Goal: Information Seeking & Learning: Learn about a topic

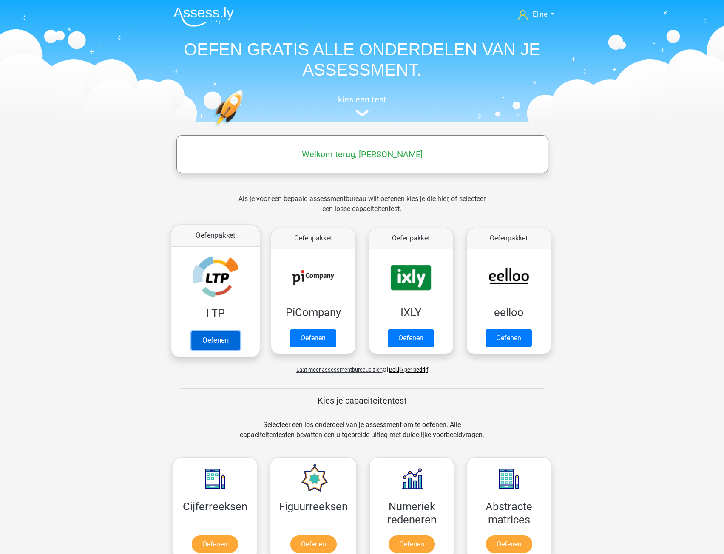
click at [209, 340] on link "Oefenen" at bounding box center [215, 340] width 48 height 19
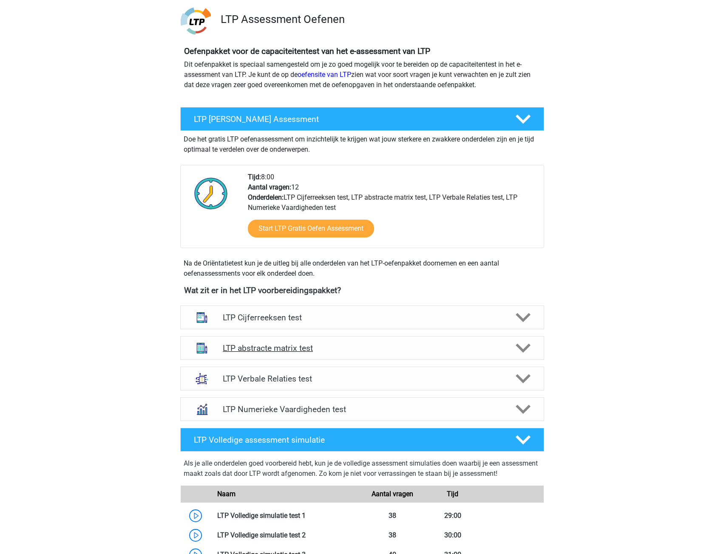
scroll to position [85, 0]
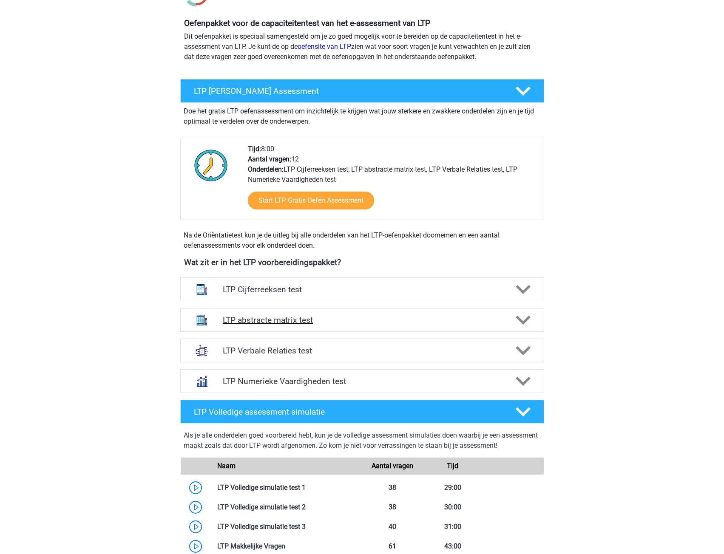
click at [526, 320] on polygon at bounding box center [522, 320] width 15 height 9
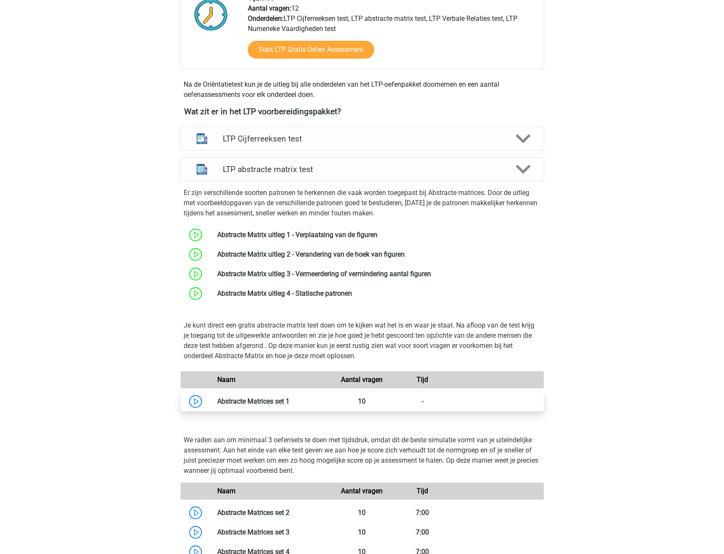
scroll to position [297, 0]
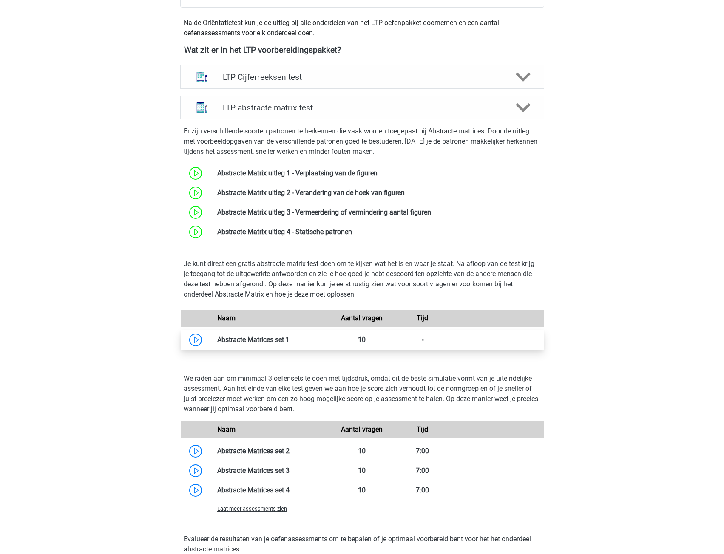
click at [289, 340] on link at bounding box center [289, 340] width 0 height 8
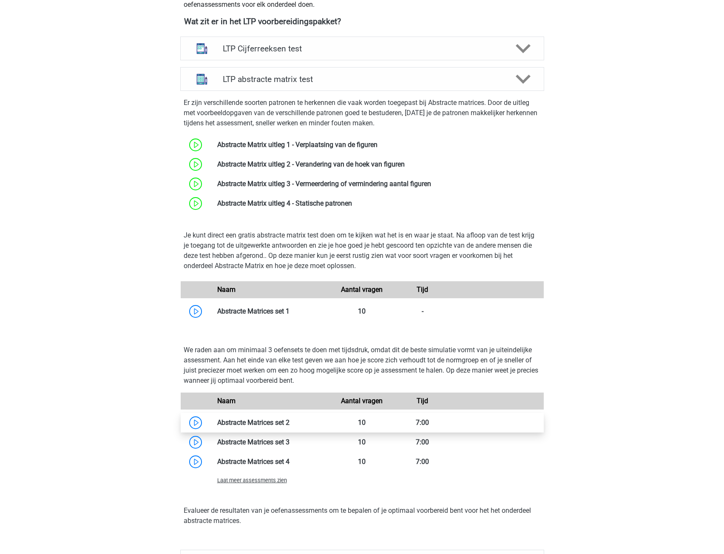
scroll to position [382, 0]
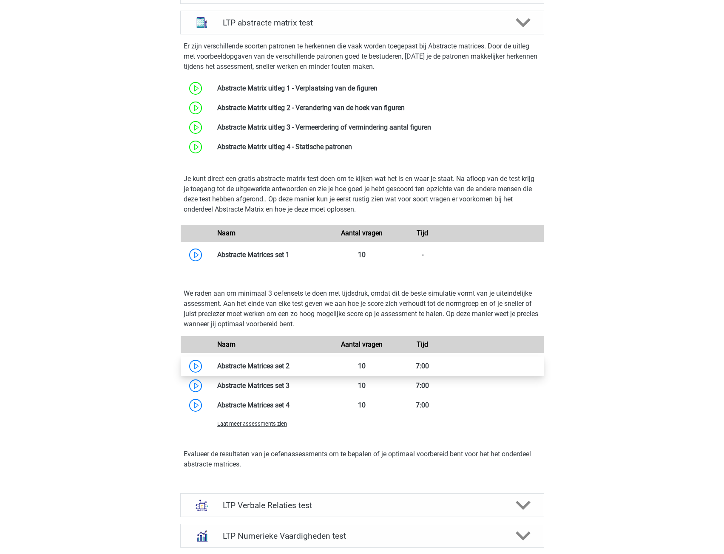
click at [289, 362] on link at bounding box center [289, 366] width 0 height 8
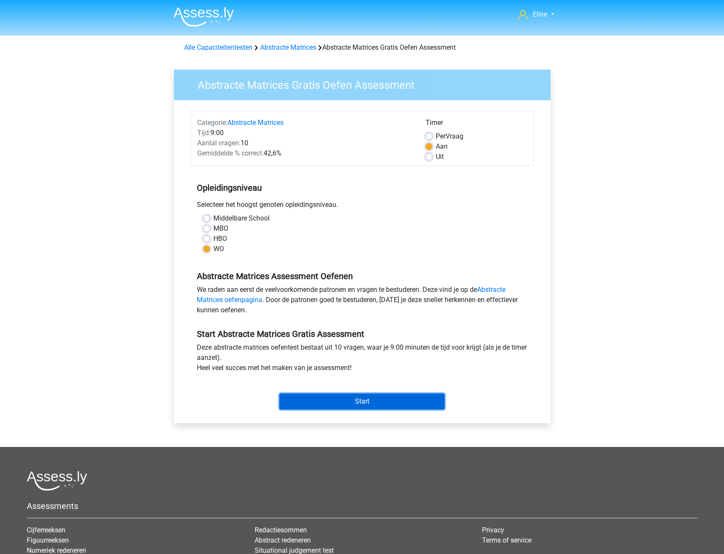
click at [297, 404] on input "Start" at bounding box center [361, 401] width 165 height 16
click at [313, 406] on input "Start" at bounding box center [361, 401] width 165 height 16
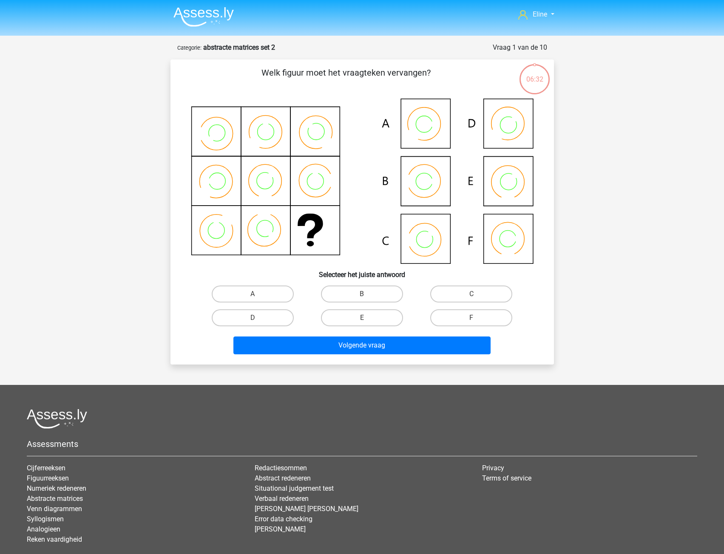
click at [427, 180] on icon at bounding box center [362, 181] width 342 height 165
click at [350, 293] on label "B" at bounding box center [362, 294] width 82 height 17
click at [362, 294] on input "B" at bounding box center [365, 297] width 6 height 6
radio input "true"
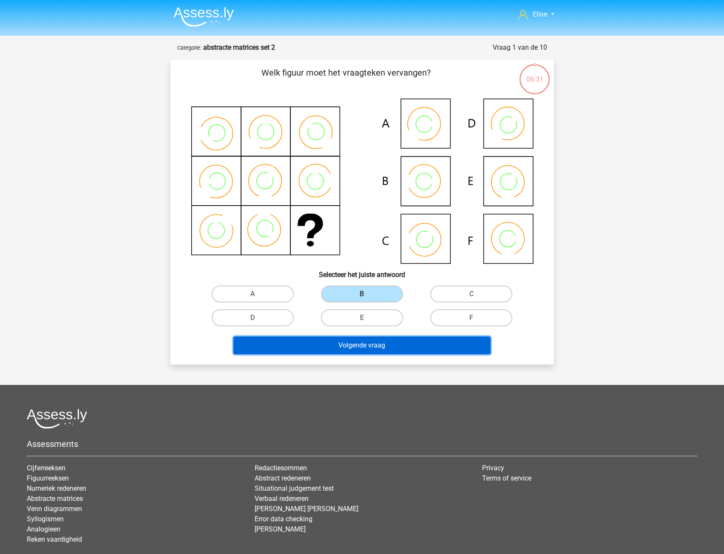
click at [340, 347] on button "Volgende vraag" at bounding box center [361, 346] width 257 height 18
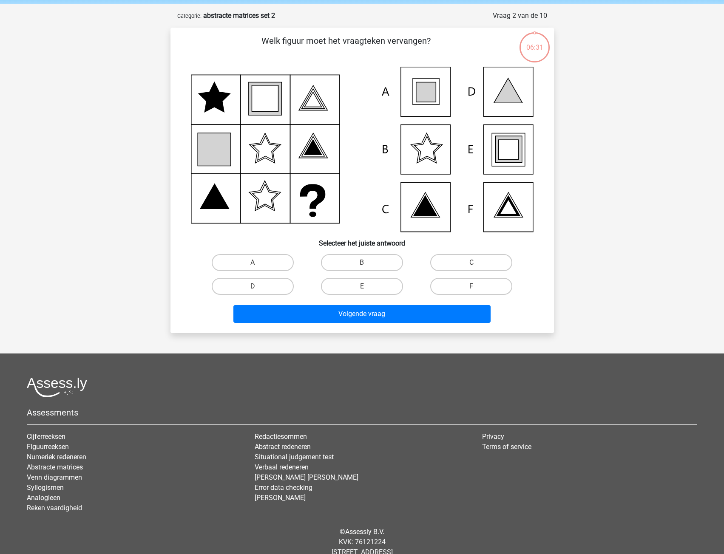
scroll to position [42, 0]
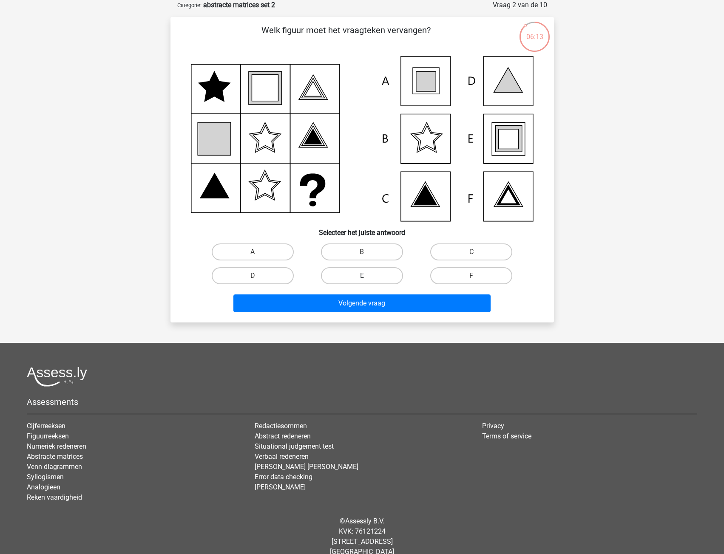
click at [351, 277] on label "E" at bounding box center [362, 275] width 82 height 17
click at [362, 277] on input "E" at bounding box center [365, 279] width 6 height 6
radio input "true"
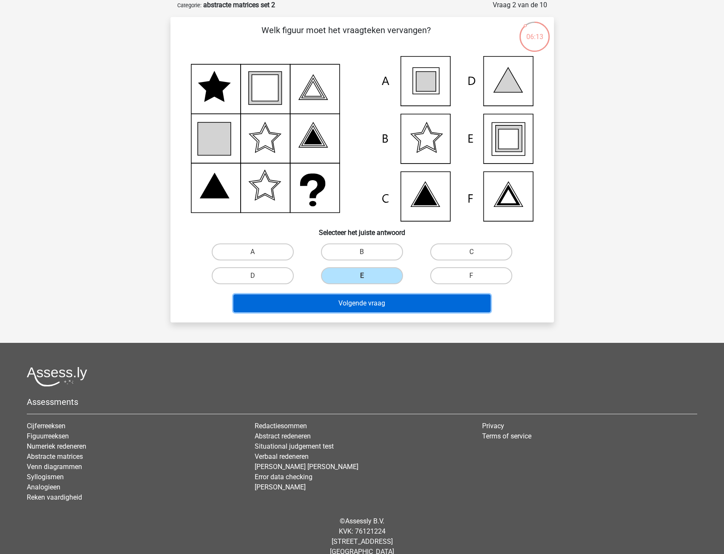
click at [350, 311] on button "Volgende vraag" at bounding box center [361, 303] width 257 height 18
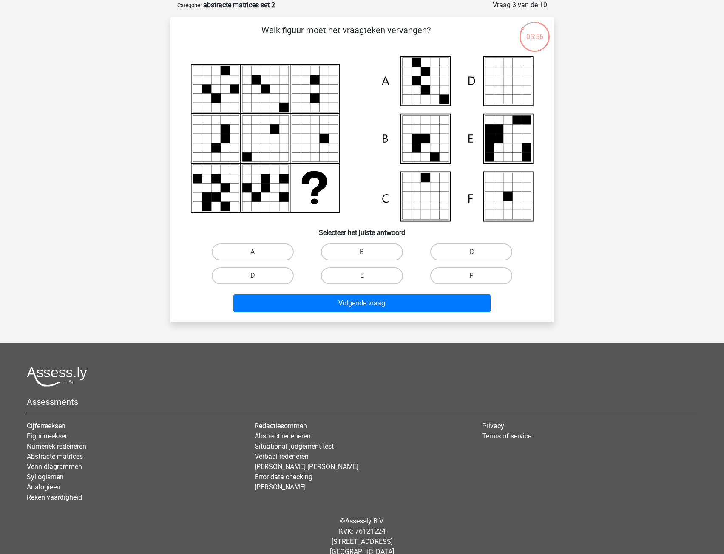
click at [280, 248] on label "A" at bounding box center [253, 251] width 82 height 17
click at [258, 252] on input "A" at bounding box center [255, 255] width 6 height 6
radio input "true"
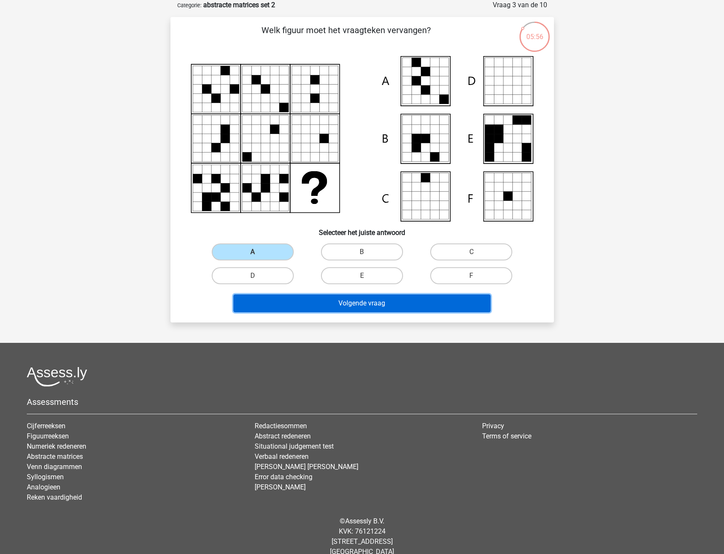
click at [294, 303] on button "Volgende vraag" at bounding box center [361, 303] width 257 height 18
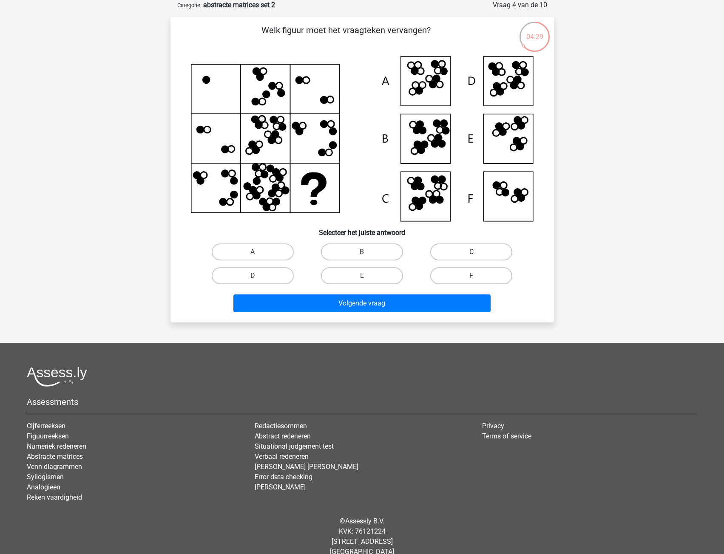
click at [448, 249] on label "C" at bounding box center [471, 251] width 82 height 17
click at [471, 252] on input "C" at bounding box center [474, 255] width 6 height 6
radio input "true"
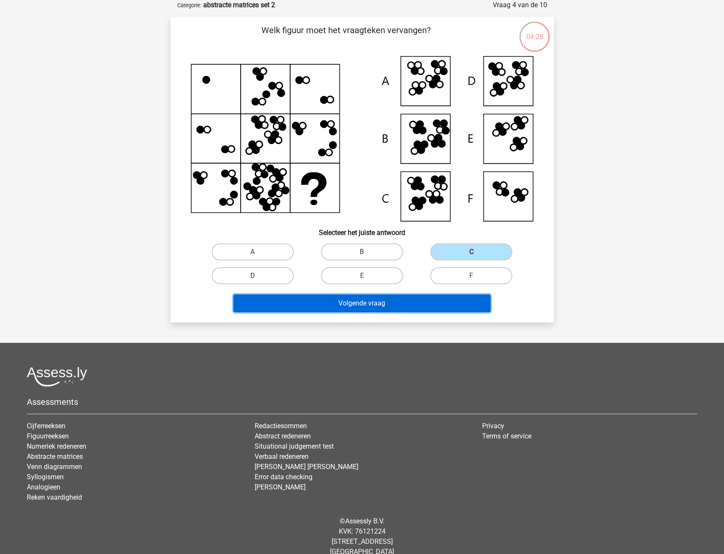
click at [367, 306] on button "Volgende vraag" at bounding box center [361, 303] width 257 height 18
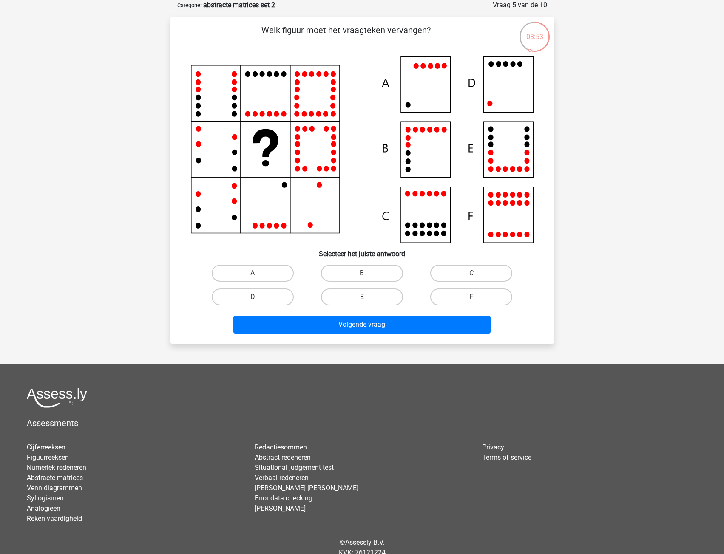
click at [275, 294] on label "D" at bounding box center [253, 297] width 82 height 17
click at [258, 297] on input "D" at bounding box center [255, 300] width 6 height 6
radio input "true"
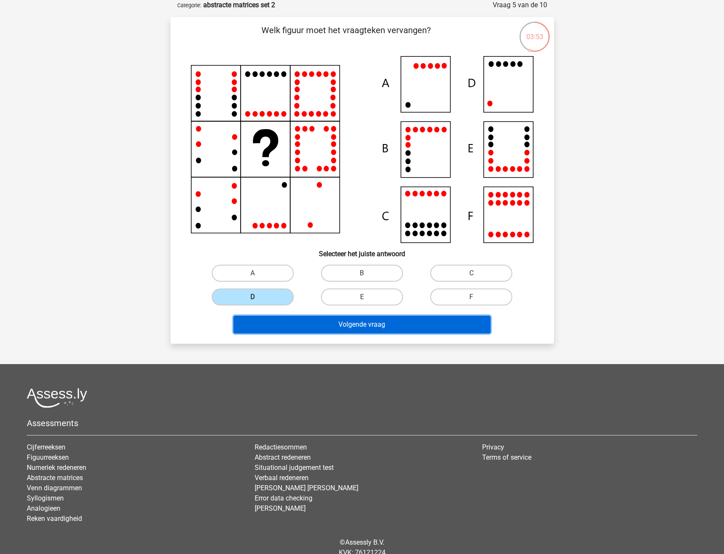
click at [290, 325] on button "Volgende vraag" at bounding box center [361, 325] width 257 height 18
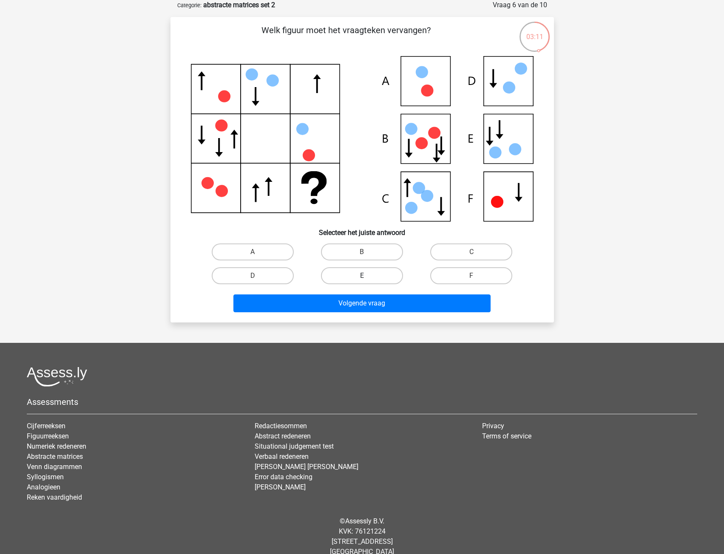
click at [346, 276] on label "E" at bounding box center [362, 275] width 82 height 17
click at [362, 276] on input "E" at bounding box center [365, 279] width 6 height 6
radio input "true"
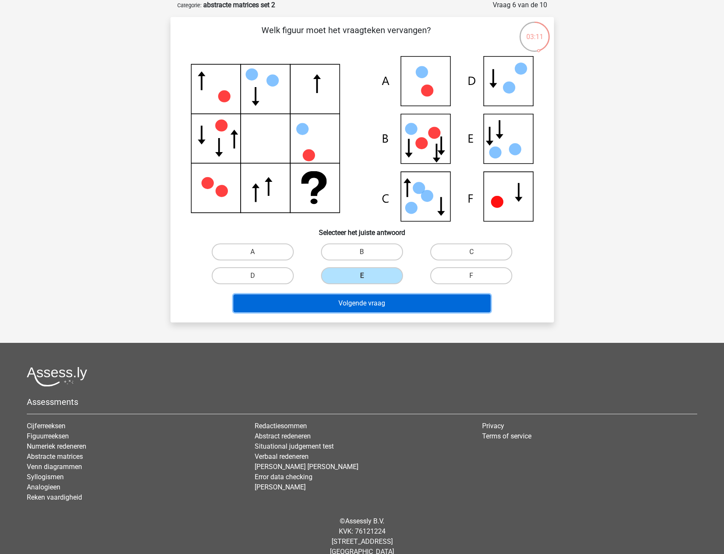
click at [338, 299] on button "Volgende vraag" at bounding box center [361, 303] width 257 height 18
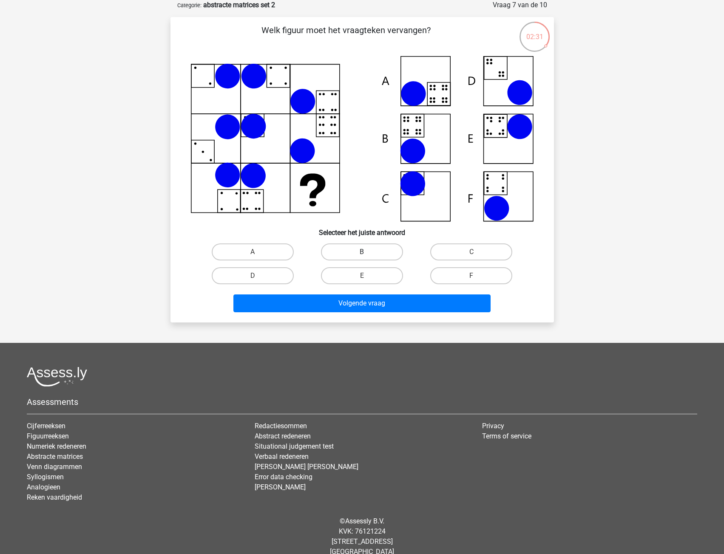
click at [384, 257] on label "B" at bounding box center [362, 251] width 82 height 17
click at [367, 257] on input "B" at bounding box center [365, 255] width 6 height 6
radio input "true"
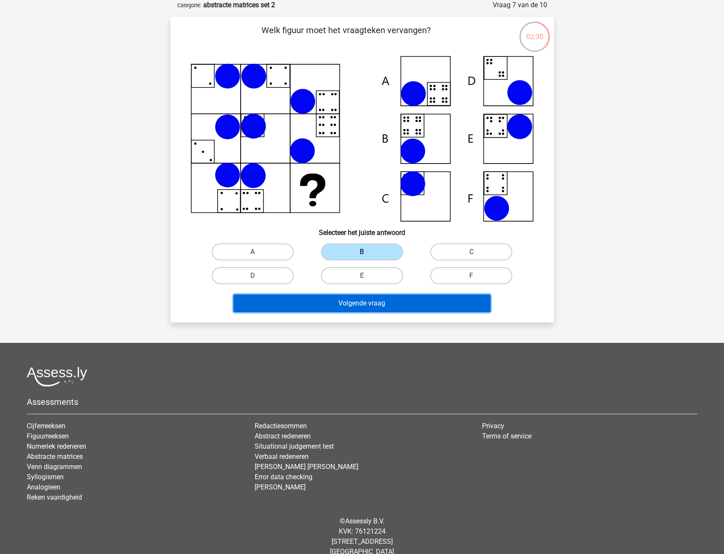
click at [382, 300] on button "Volgende vraag" at bounding box center [361, 303] width 257 height 18
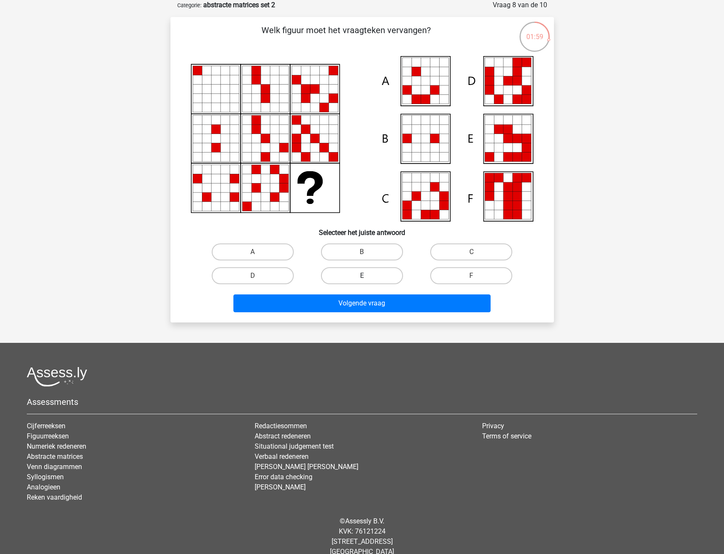
click at [373, 275] on label "E" at bounding box center [362, 275] width 82 height 17
click at [367, 276] on input "E" at bounding box center [365, 279] width 6 height 6
radio input "true"
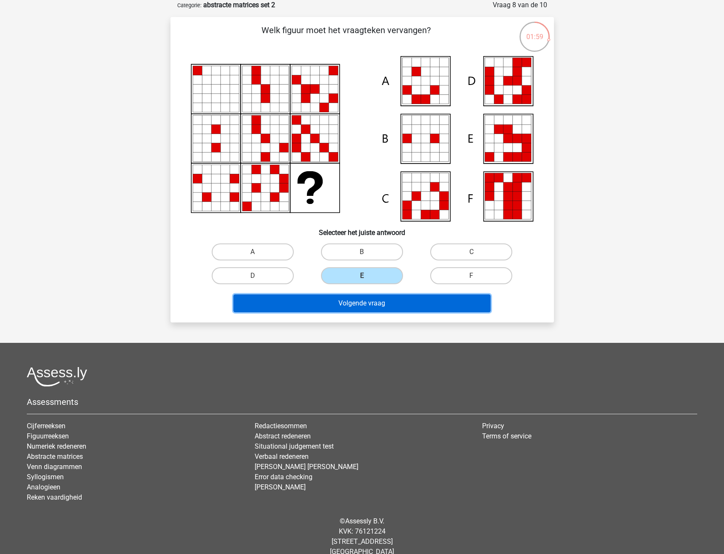
click at [375, 305] on button "Volgende vraag" at bounding box center [361, 303] width 257 height 18
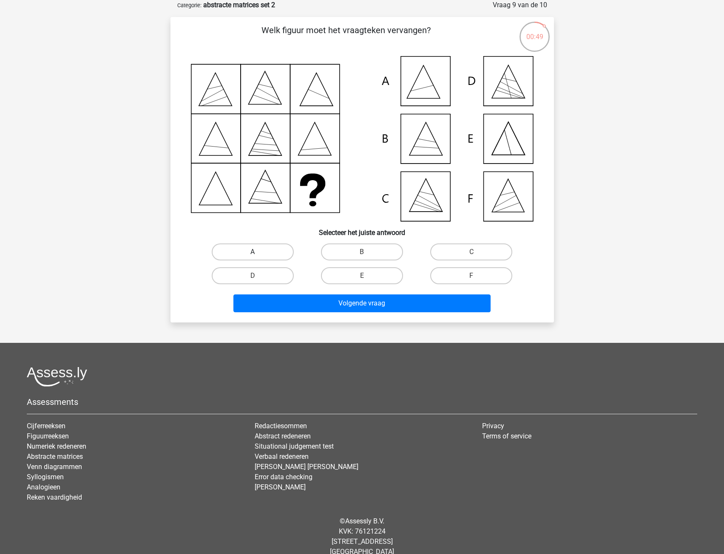
click at [231, 252] on label "A" at bounding box center [253, 251] width 82 height 17
click at [252, 252] on input "A" at bounding box center [255, 255] width 6 height 6
radio input "true"
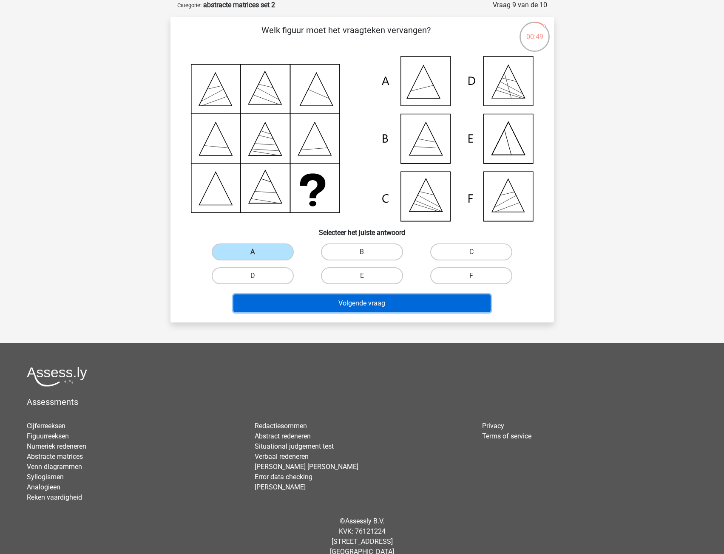
click at [296, 308] on button "Volgende vraag" at bounding box center [361, 303] width 257 height 18
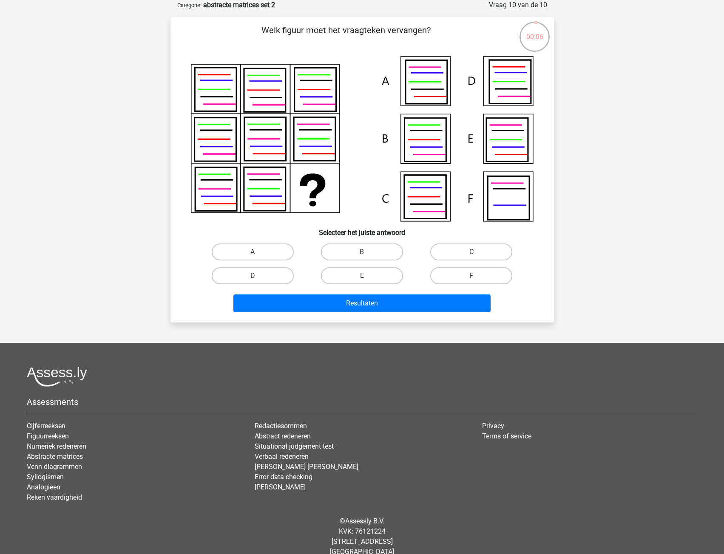
click at [340, 275] on label "E" at bounding box center [362, 275] width 82 height 17
click at [362, 276] on input "E" at bounding box center [365, 279] width 6 height 6
radio input "true"
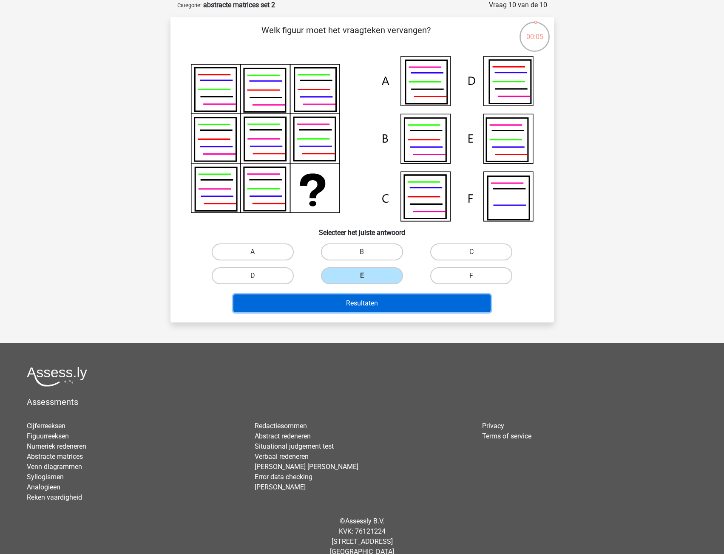
click at [334, 311] on button "Resultaten" at bounding box center [361, 303] width 257 height 18
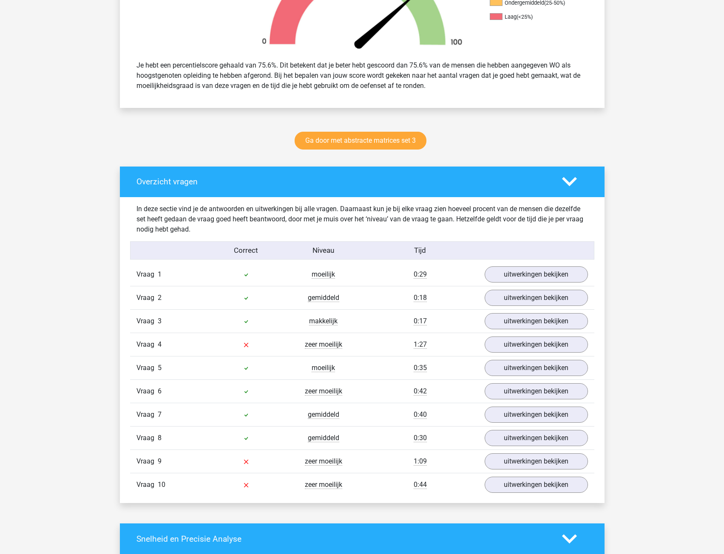
scroll to position [340, 0]
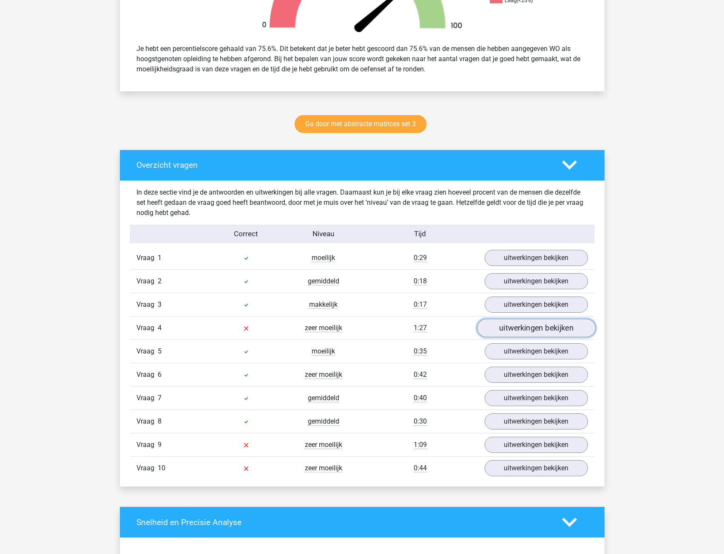
click at [519, 332] on link "uitwerkingen bekijken" at bounding box center [535, 328] width 119 height 19
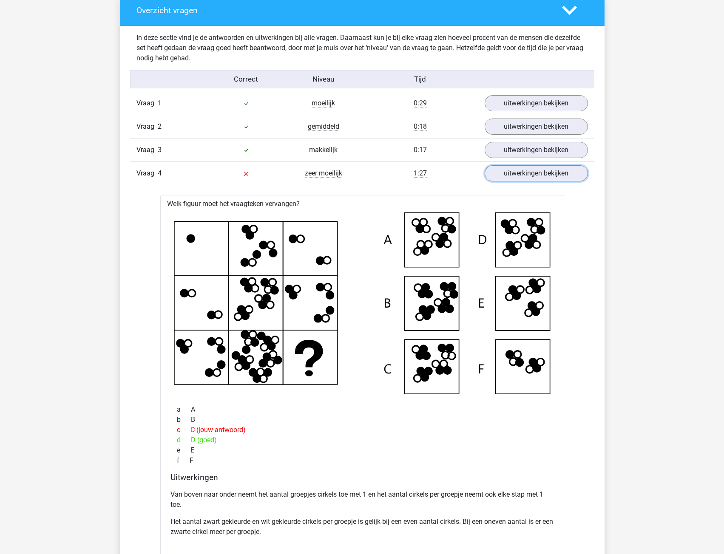
scroll to position [510, 0]
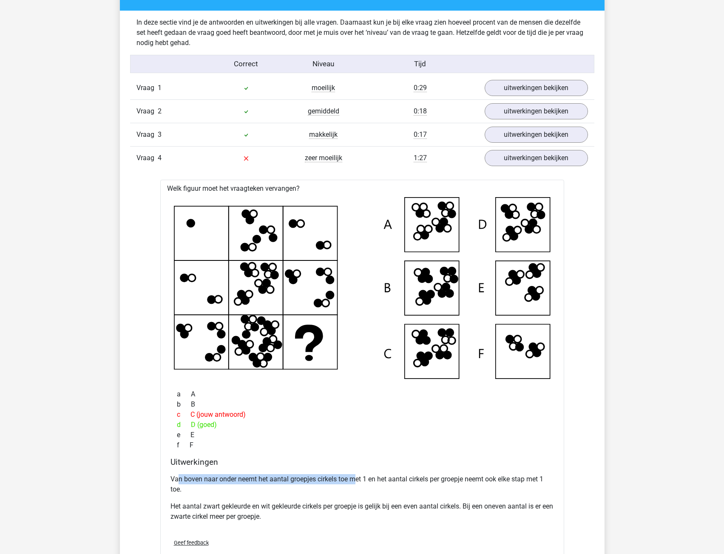
drag, startPoint x: 177, startPoint y: 478, endPoint x: 357, endPoint y: 481, distance: 180.2
click at [357, 481] on p "Van boven naar onder neemt het aantal groepjes cirkels toe met 1 en het aantal …" at bounding box center [361, 484] width 383 height 20
click at [343, 488] on p "Van boven naar onder neemt het aantal groepjes cirkels toe met 1 en het aantal …" at bounding box center [361, 484] width 383 height 20
drag, startPoint x: 280, startPoint y: 480, endPoint x: 432, endPoint y: 487, distance: 151.9
click at [432, 487] on p "Van boven naar onder neemt het aantal groepjes cirkels toe met 1 en het aantal …" at bounding box center [361, 484] width 383 height 20
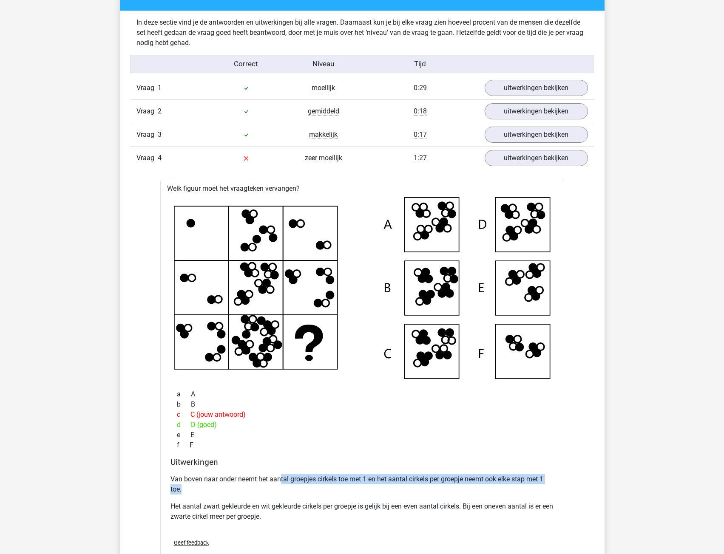
click at [432, 487] on p "Van boven naar onder neemt het aantal groepjes cirkels toe met 1 en het aantal …" at bounding box center [361, 484] width 383 height 20
drag, startPoint x: 405, startPoint y: 480, endPoint x: 476, endPoint y: 480, distance: 71.4
click at [476, 480] on p "Van boven naar onder neemt het aantal groepjes cirkels toe met 1 en het aantal …" at bounding box center [361, 484] width 383 height 20
click at [466, 489] on p "Van boven naar onder neemt het aantal groepjes cirkels toe met 1 en het aantal …" at bounding box center [361, 484] width 383 height 20
drag, startPoint x: 238, startPoint y: 478, endPoint x: 329, endPoint y: 485, distance: 92.1
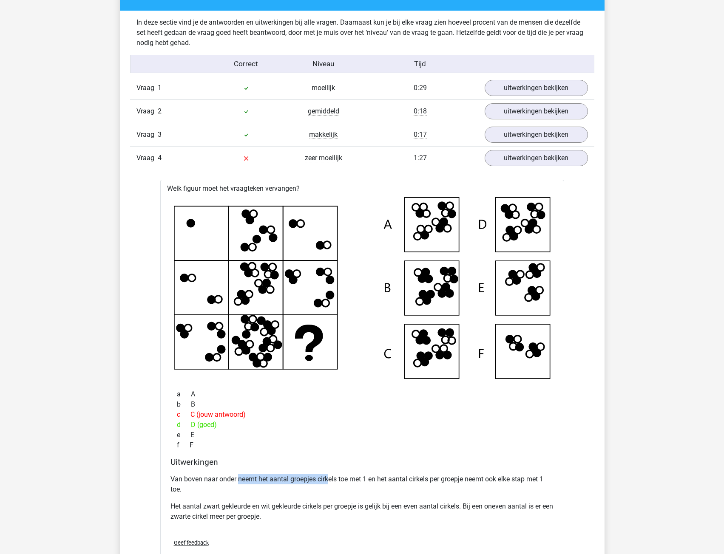
click at [328, 480] on p "Van boven naar onder neemt het aantal groepjes cirkels toe met 1 en het aantal …" at bounding box center [361, 484] width 383 height 20
click at [329, 492] on p "Van boven naar onder neemt het aantal groepjes cirkels toe met 1 en het aantal …" at bounding box center [361, 484] width 383 height 20
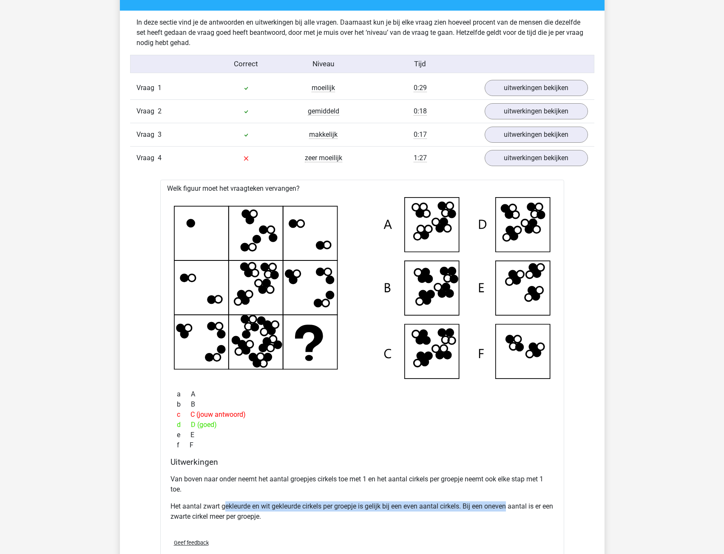
drag, startPoint x: 224, startPoint y: 502, endPoint x: 509, endPoint y: 507, distance: 285.2
click at [509, 507] on p "Het aantal zwart gekleurde en wit gekleurde cirkels per groepje is gelijk bij e…" at bounding box center [361, 511] width 383 height 20
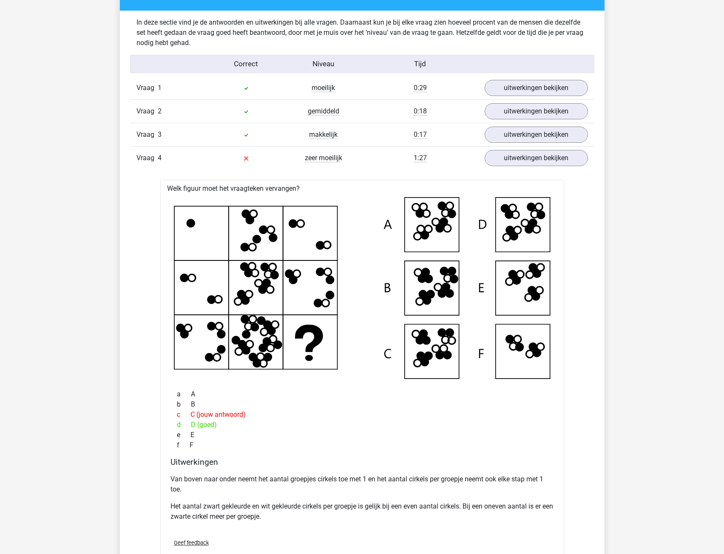
click at [486, 513] on p "Het aantal zwart gekleurde en wit gekleurde cirkels per groepje is gelijk bij e…" at bounding box center [361, 511] width 383 height 20
drag, startPoint x: 188, startPoint y: 516, endPoint x: 229, endPoint y: 519, distance: 41.4
click at [229, 519] on p "Het aantal zwart gekleurde en wit gekleurde cirkels per groepje is gelijk bij e…" at bounding box center [361, 511] width 383 height 20
drag, startPoint x: 310, startPoint y: 476, endPoint x: 307, endPoint y: 472, distance: 5.2
click at [307, 472] on div "Van boven naar onder neemt het aantal groepjes cirkels toe met 1 en het aantal …" at bounding box center [361, 501] width 383 height 61
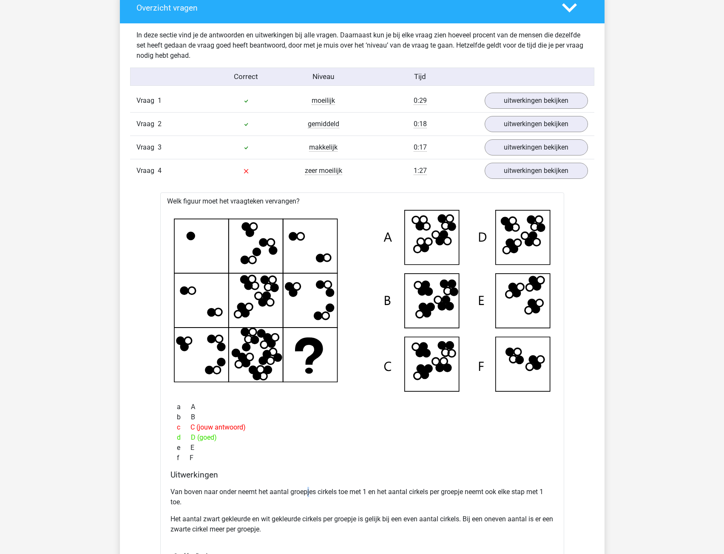
scroll to position [425, 0]
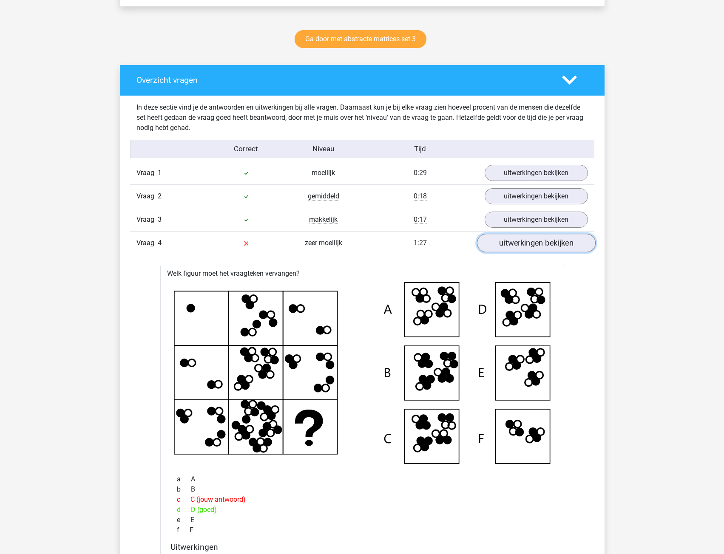
click at [546, 242] on link "uitwerkingen bekijken" at bounding box center [535, 243] width 119 height 19
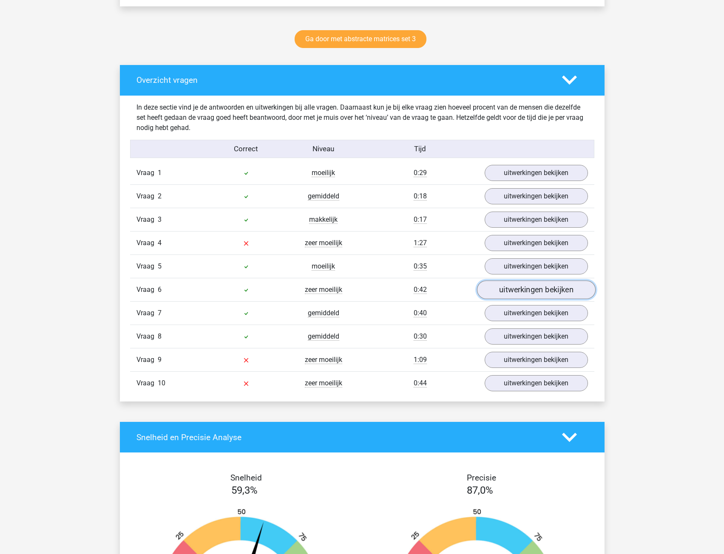
click at [516, 291] on link "uitwerkingen bekijken" at bounding box center [535, 290] width 119 height 19
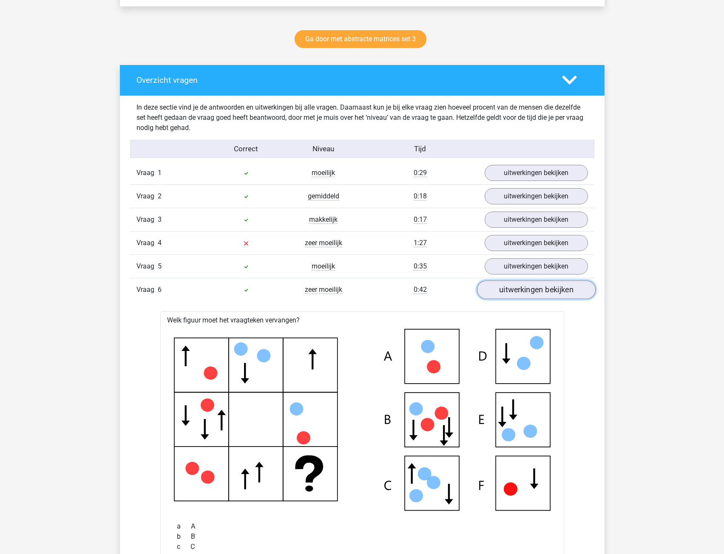
click at [516, 291] on link "uitwerkingen bekijken" at bounding box center [535, 290] width 119 height 19
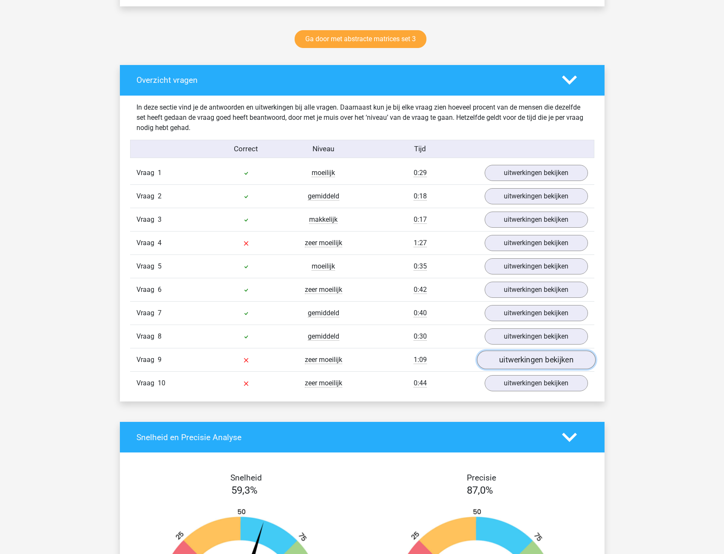
click at [504, 361] on link "uitwerkingen bekijken" at bounding box center [535, 360] width 119 height 19
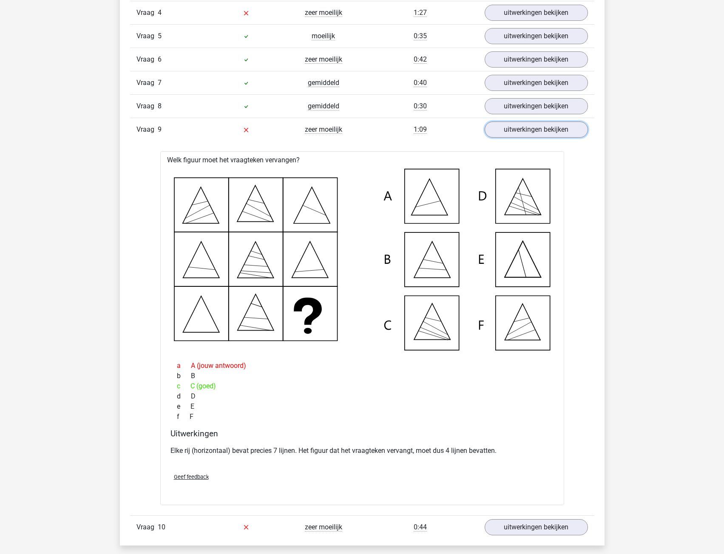
scroll to position [680, 0]
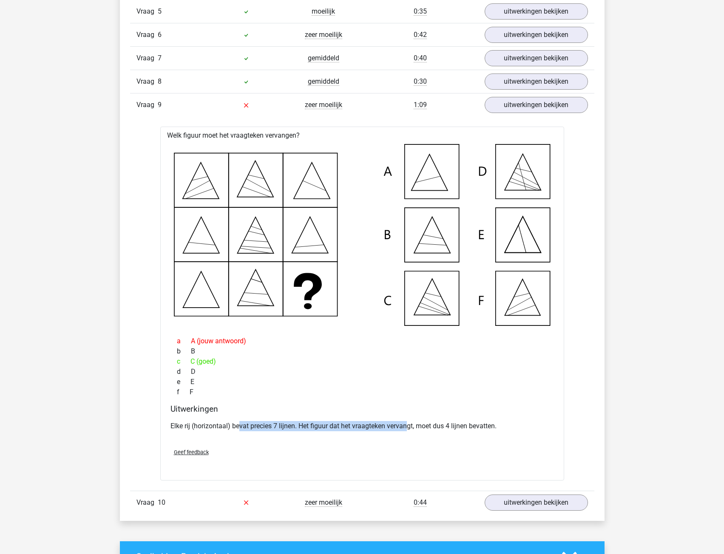
drag, startPoint x: 238, startPoint y: 428, endPoint x: 410, endPoint y: 425, distance: 172.1
click at [410, 425] on p "Elke rij (horizontaal) bevat precies 7 lijnen. Het figuur dat het vraagteken ve…" at bounding box center [361, 426] width 383 height 10
click at [509, 104] on link "uitwerkingen bekijken" at bounding box center [535, 105] width 119 height 19
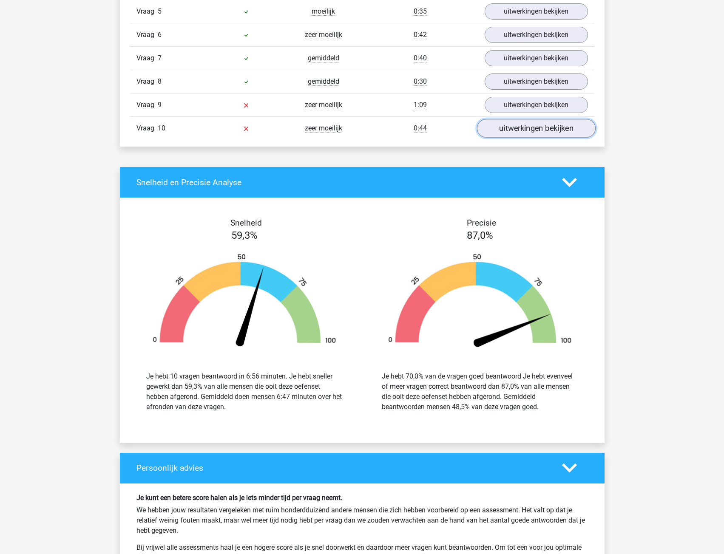
click at [518, 131] on link "uitwerkingen bekijken" at bounding box center [535, 128] width 119 height 19
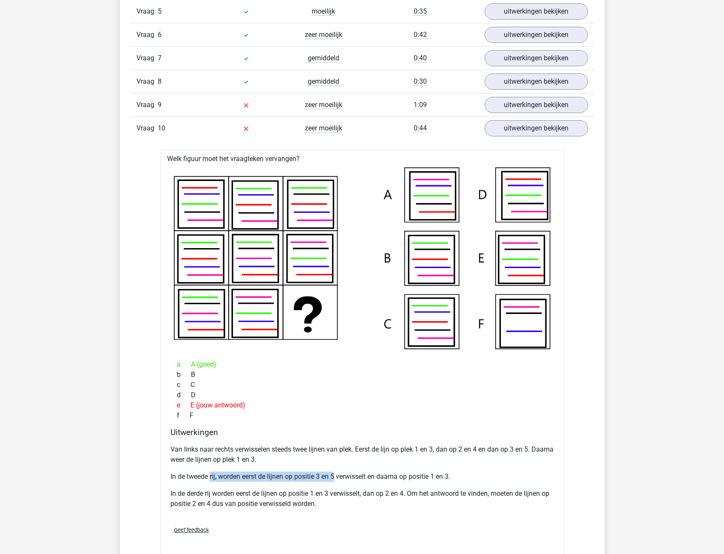
drag, startPoint x: 210, startPoint y: 476, endPoint x: 335, endPoint y: 476, distance: 124.9
click at [335, 476] on p "In de tweede rij, worden eerst de lijnen op positie 3 en 5 verwisselt en daarna…" at bounding box center [361, 477] width 383 height 10
drag, startPoint x: 218, startPoint y: 494, endPoint x: 354, endPoint y: 495, distance: 135.6
click at [354, 495] on p "In de derde rij worden eerst de lijnen op positie 1 en 3 verwisselt, dan op 2 e…" at bounding box center [361, 499] width 383 height 20
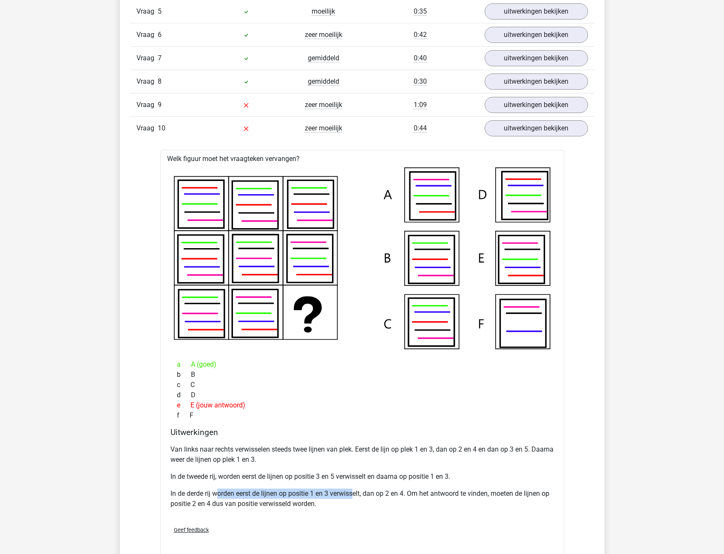
click at [354, 495] on p "In de derde rij worden eerst de lijnen op positie 1 en 3 verwisselt, dan op 2 e…" at bounding box center [361, 499] width 383 height 20
drag, startPoint x: 257, startPoint y: 495, endPoint x: 336, endPoint y: 493, distance: 78.6
click at [336, 493] on p "In de derde rij worden eerst de lijnen op positie 1 en 3 verwisselt, dan op 2 e…" at bounding box center [361, 499] width 383 height 20
click at [340, 505] on p "In de derde rij worden eerst de lijnen op positie 1 en 3 verwisselt, dan op 2 e…" at bounding box center [361, 499] width 383 height 20
drag, startPoint x: 219, startPoint y: 448, endPoint x: 286, endPoint y: 447, distance: 67.1
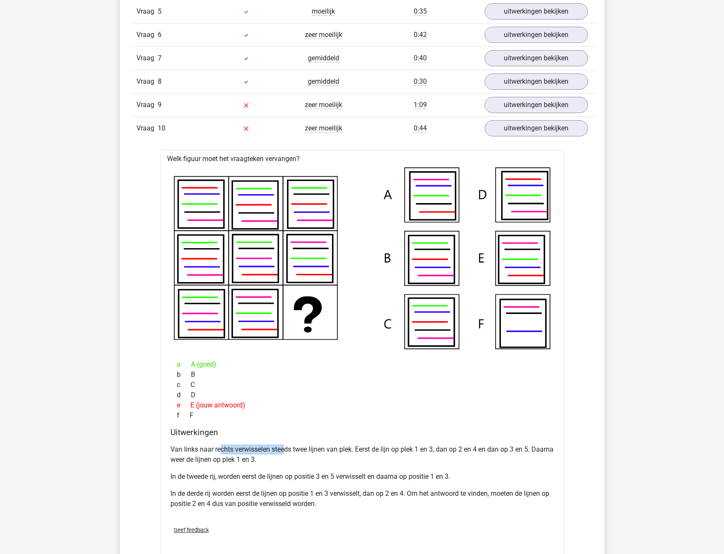
click at [286, 447] on p "Van links naar rechts verwisselen steeds twee lijnen van plek. Eerst de lijn op…" at bounding box center [361, 454] width 383 height 20
click at [299, 455] on p "Van links naar rechts verwisselen steeds twee lijnen van plek. Eerst de lijn op…" at bounding box center [361, 454] width 383 height 20
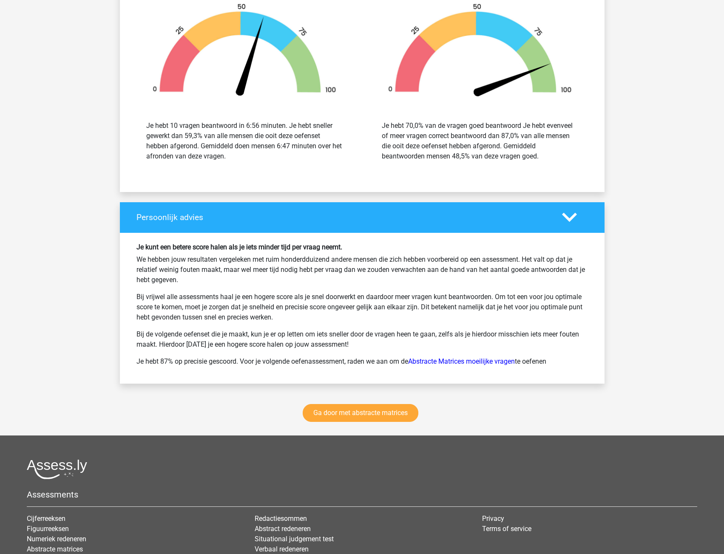
scroll to position [1360, 0]
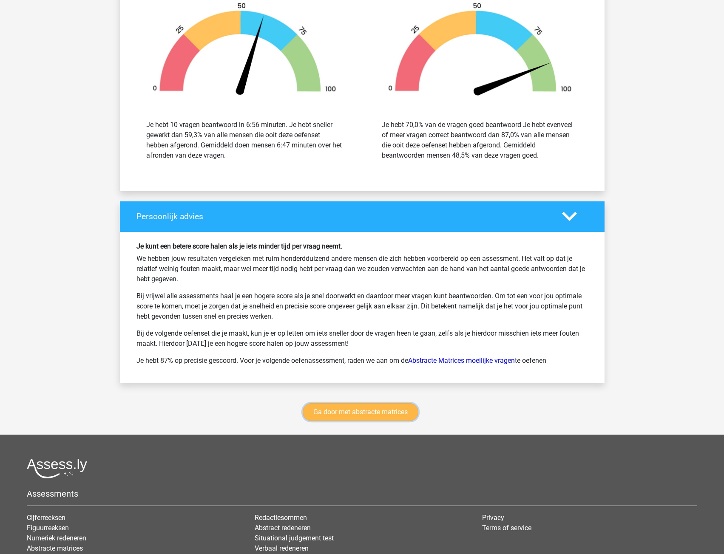
click at [347, 413] on link "Ga door met abstracte matrices" at bounding box center [361, 412] width 116 height 18
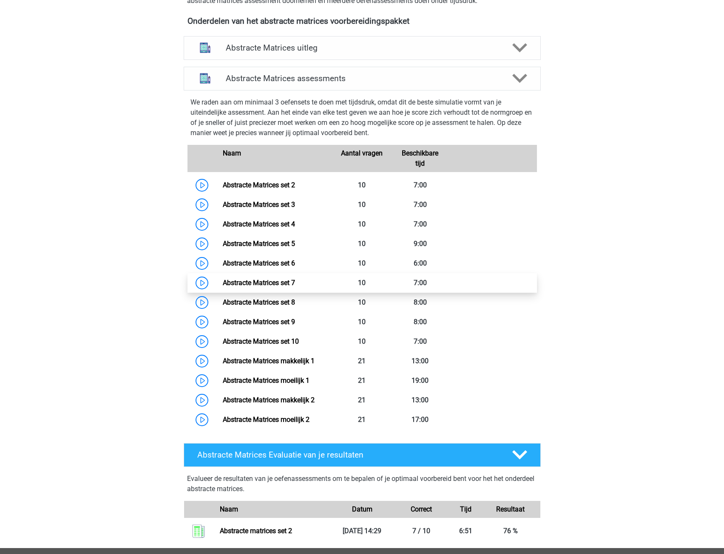
scroll to position [297, 0]
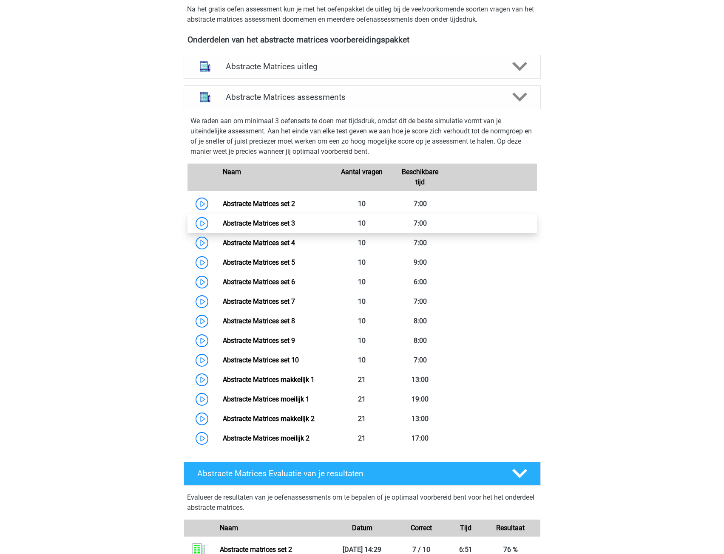
click at [244, 224] on link "Abstracte Matrices set 3" at bounding box center [259, 223] width 72 height 8
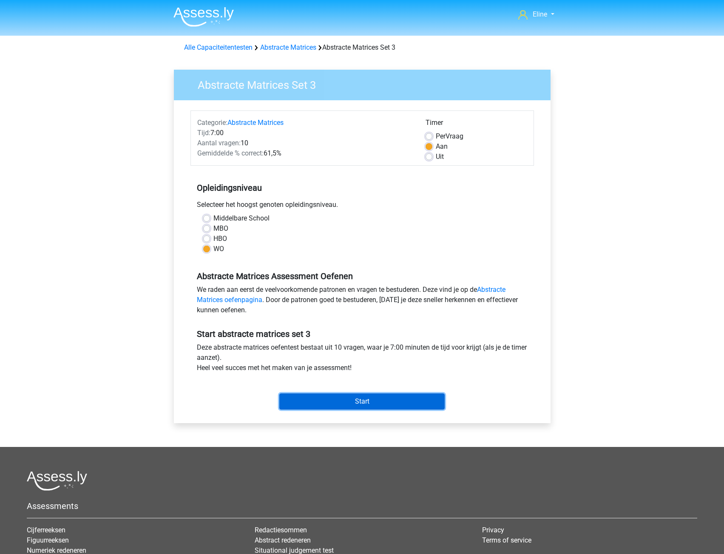
click at [347, 402] on input "Start" at bounding box center [361, 401] width 165 height 16
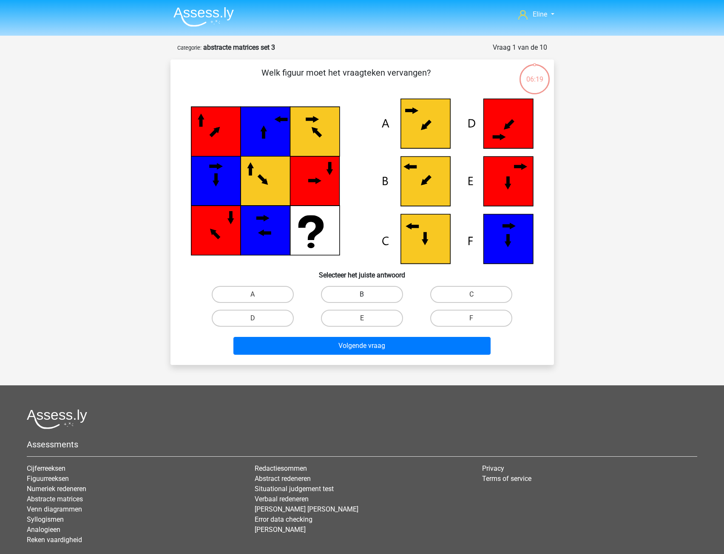
click at [383, 293] on label "B" at bounding box center [362, 294] width 82 height 17
click at [367, 294] on input "B" at bounding box center [365, 297] width 6 height 6
radio input "true"
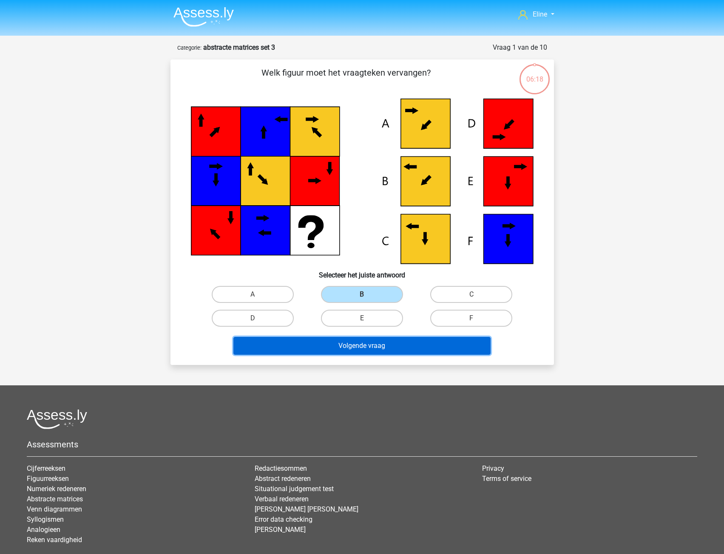
click at [367, 342] on button "Volgende vraag" at bounding box center [361, 346] width 257 height 18
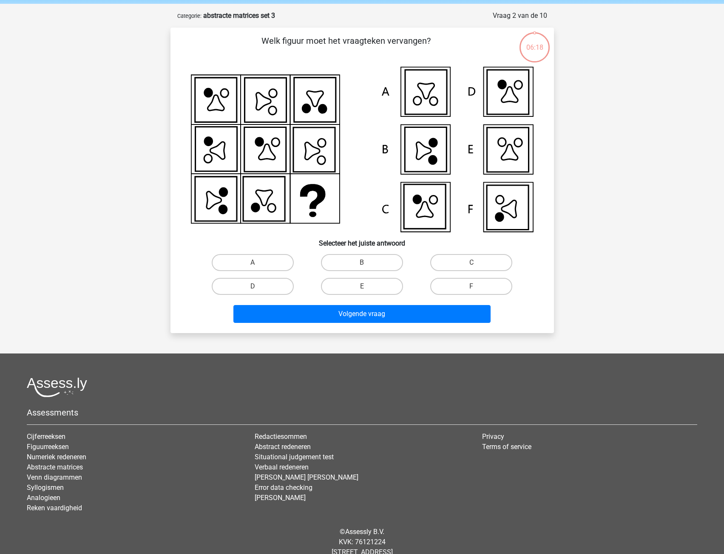
scroll to position [42, 0]
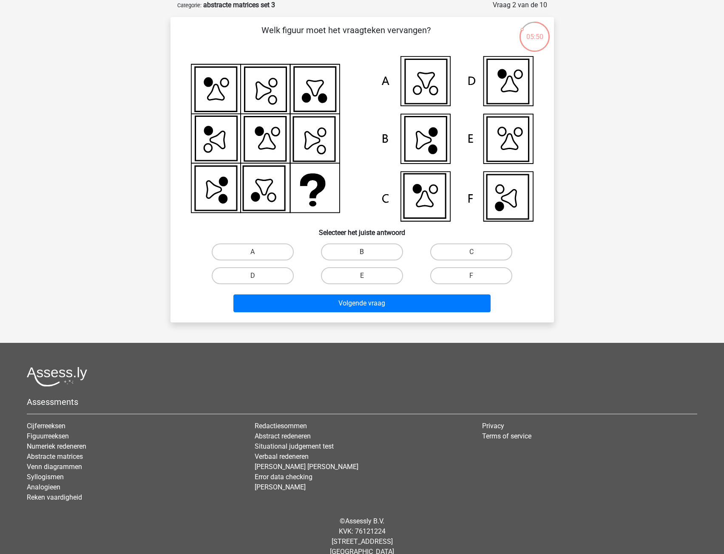
click at [376, 245] on label "B" at bounding box center [362, 251] width 82 height 17
click at [367, 252] on input "B" at bounding box center [365, 255] width 6 height 6
radio input "true"
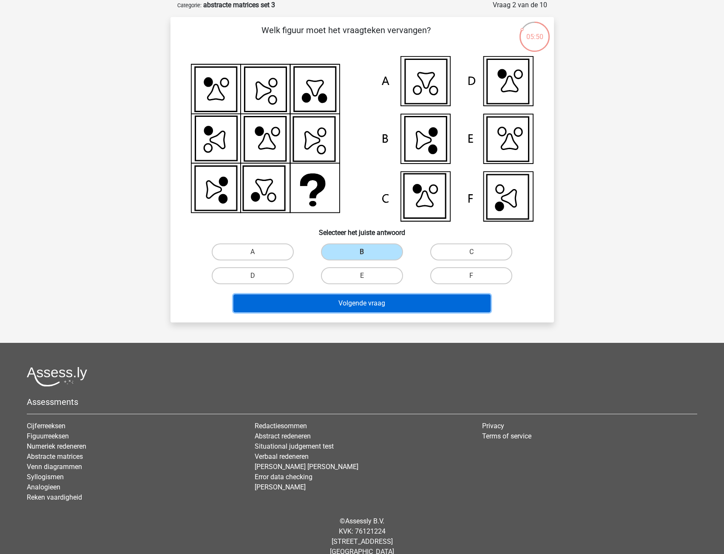
click at [373, 309] on button "Volgende vraag" at bounding box center [361, 303] width 257 height 18
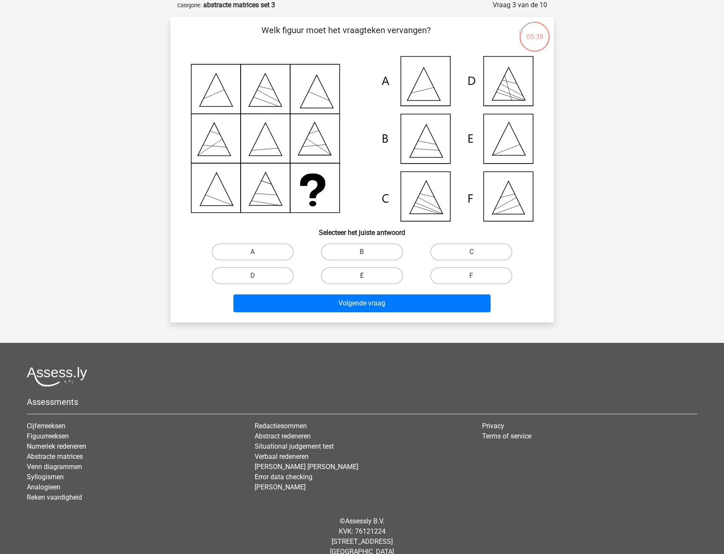
click at [347, 280] on label "E" at bounding box center [362, 275] width 82 height 17
click at [362, 280] on input "E" at bounding box center [365, 279] width 6 height 6
radio input "true"
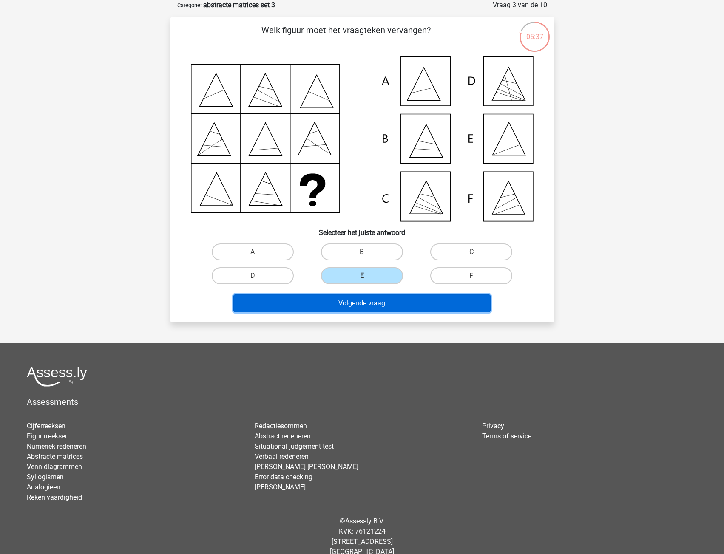
click at [348, 302] on button "Volgende vraag" at bounding box center [361, 303] width 257 height 18
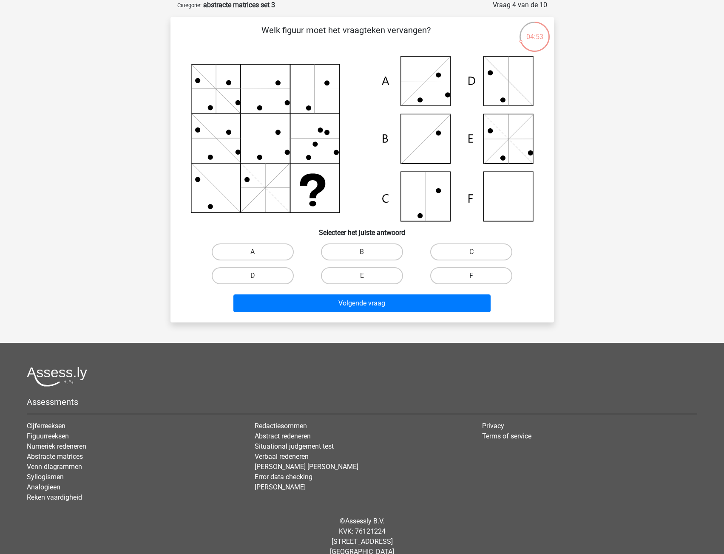
click at [487, 275] on label "F" at bounding box center [471, 275] width 82 height 17
click at [477, 276] on input "F" at bounding box center [474, 279] width 6 height 6
radio input "true"
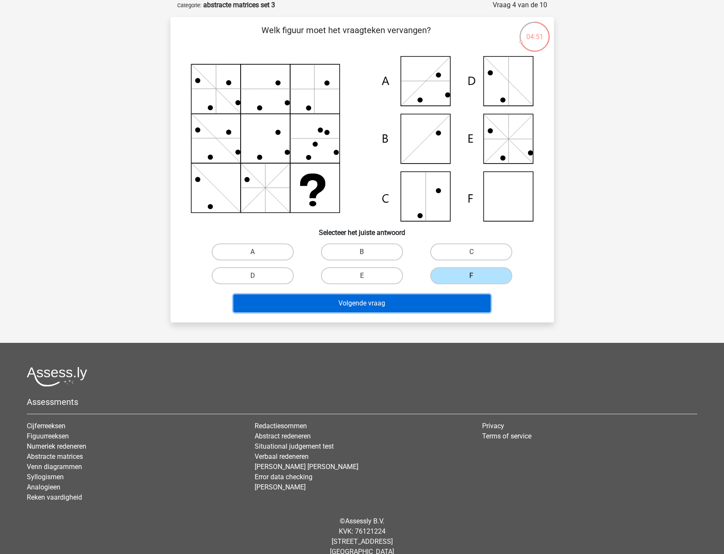
click at [447, 304] on button "Volgende vraag" at bounding box center [361, 303] width 257 height 18
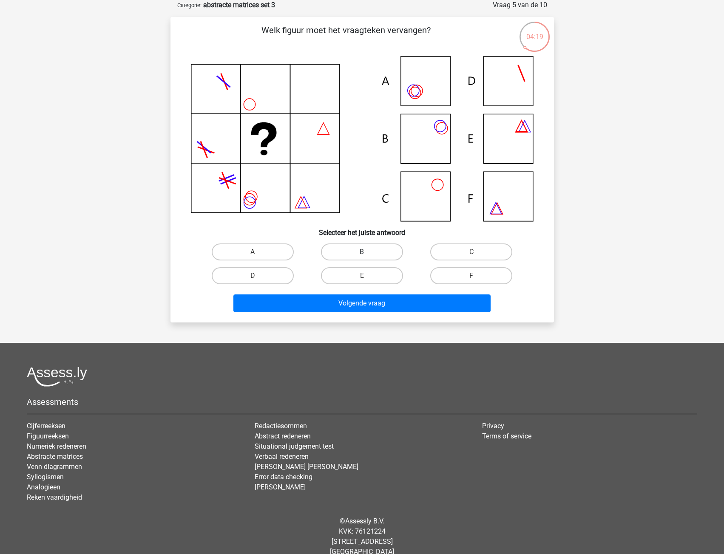
click at [392, 256] on label "B" at bounding box center [362, 251] width 82 height 17
click at [367, 256] on input "B" at bounding box center [365, 255] width 6 height 6
radio input "true"
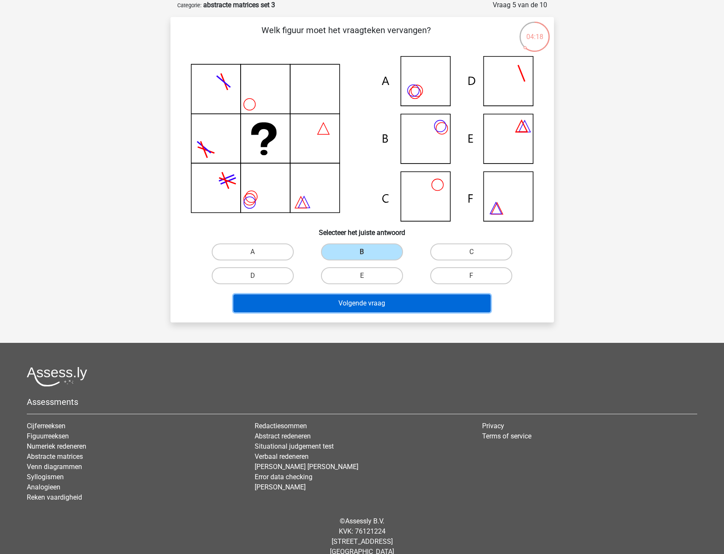
click at [361, 301] on button "Volgende vraag" at bounding box center [361, 303] width 257 height 18
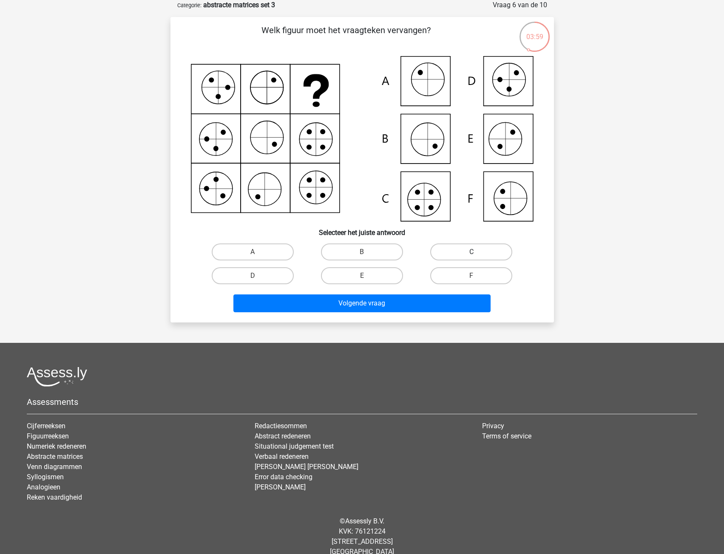
click at [470, 253] on label "C" at bounding box center [471, 251] width 82 height 17
click at [471, 253] on input "C" at bounding box center [474, 255] width 6 height 6
radio input "true"
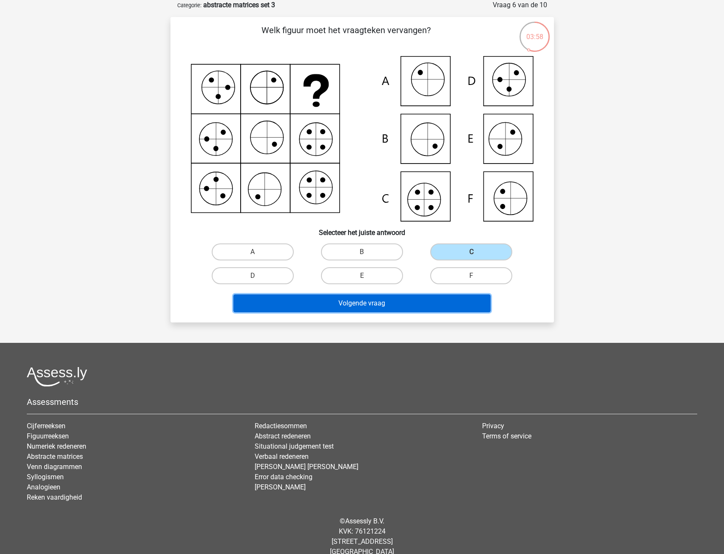
click at [420, 304] on button "Volgende vraag" at bounding box center [361, 303] width 257 height 18
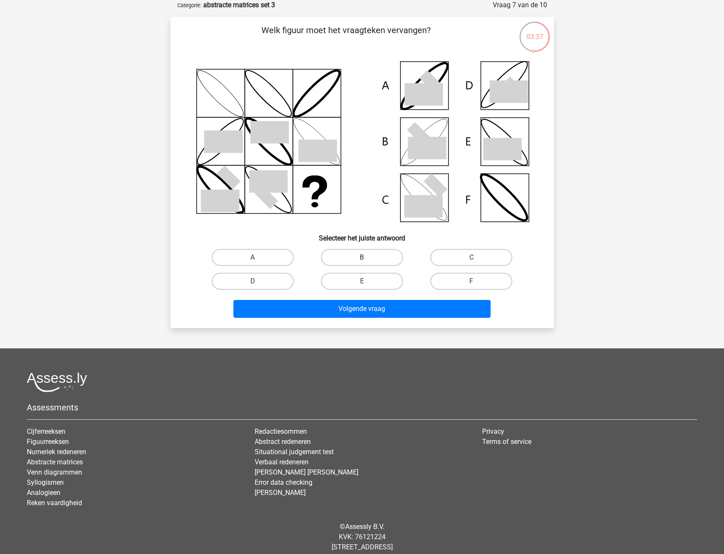
click at [390, 259] on label "B" at bounding box center [362, 257] width 82 height 17
click at [367, 259] on input "B" at bounding box center [365, 261] width 6 height 6
radio input "true"
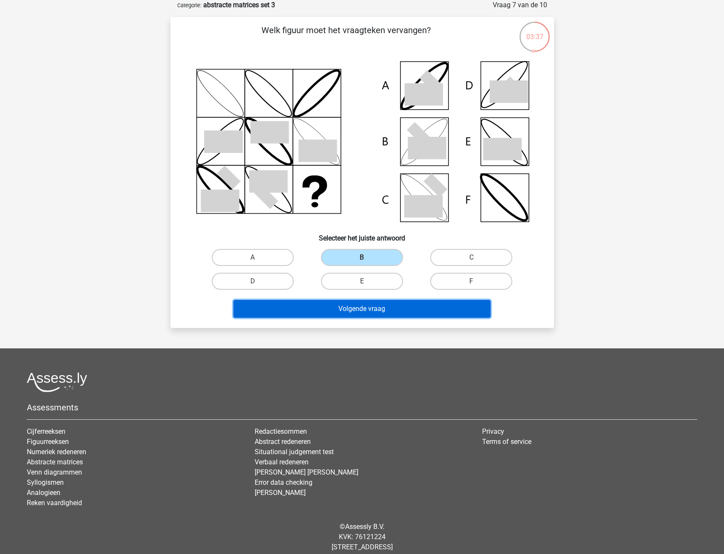
click at [379, 303] on button "Volgende vraag" at bounding box center [361, 309] width 257 height 18
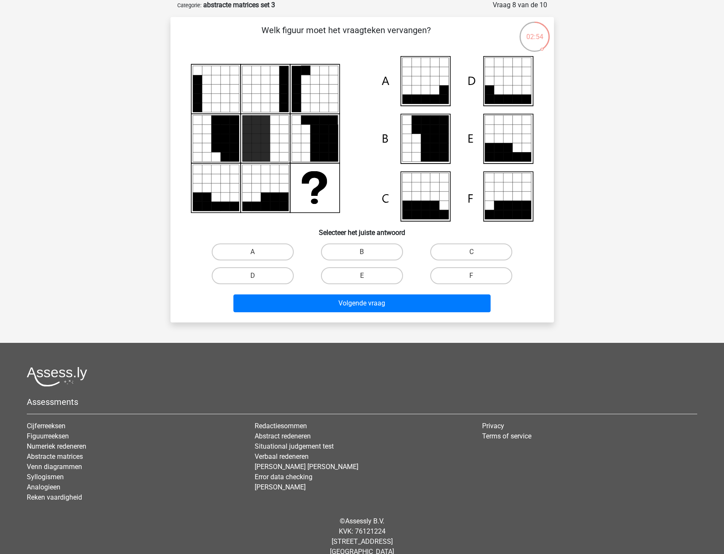
drag, startPoint x: 441, startPoint y: 249, endPoint x: 435, endPoint y: 261, distance: 13.1
click at [441, 249] on label "C" at bounding box center [471, 251] width 82 height 17
click at [471, 252] on input "C" at bounding box center [474, 255] width 6 height 6
radio input "true"
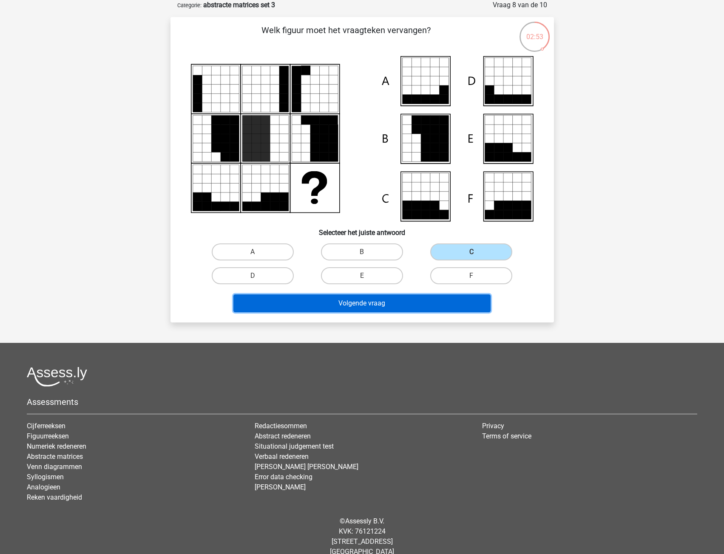
click at [417, 304] on button "Volgende vraag" at bounding box center [361, 303] width 257 height 18
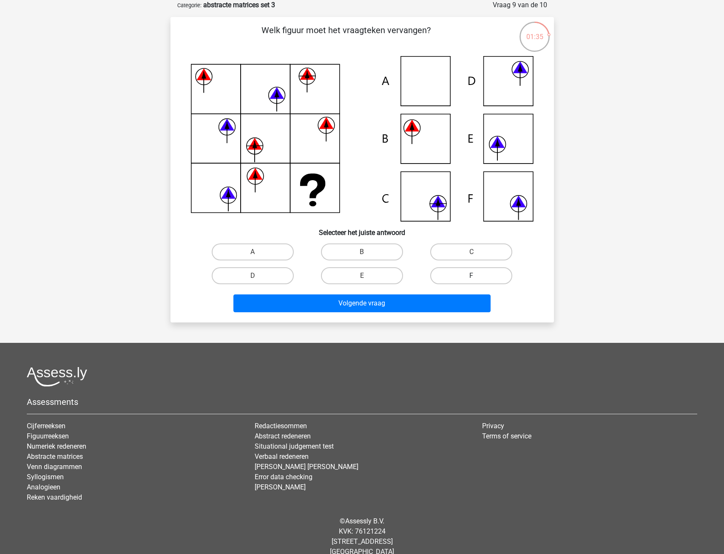
click at [486, 272] on label "F" at bounding box center [471, 275] width 82 height 17
click at [477, 276] on input "F" at bounding box center [474, 279] width 6 height 6
radio input "true"
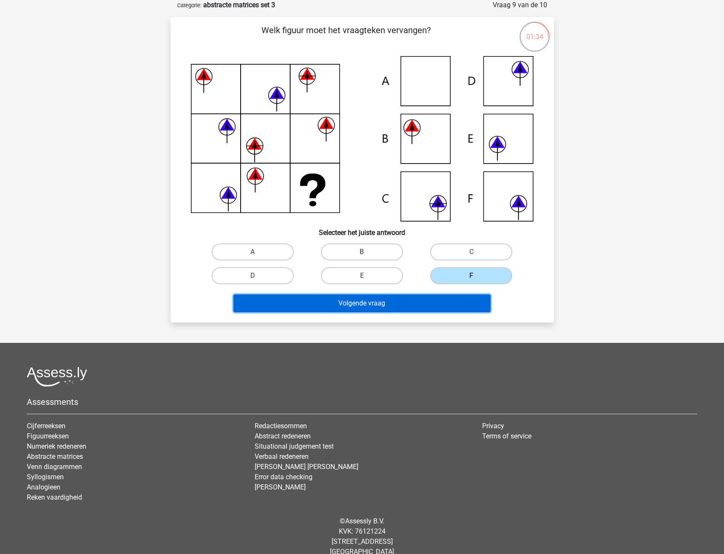
click at [464, 301] on button "Volgende vraag" at bounding box center [361, 303] width 257 height 18
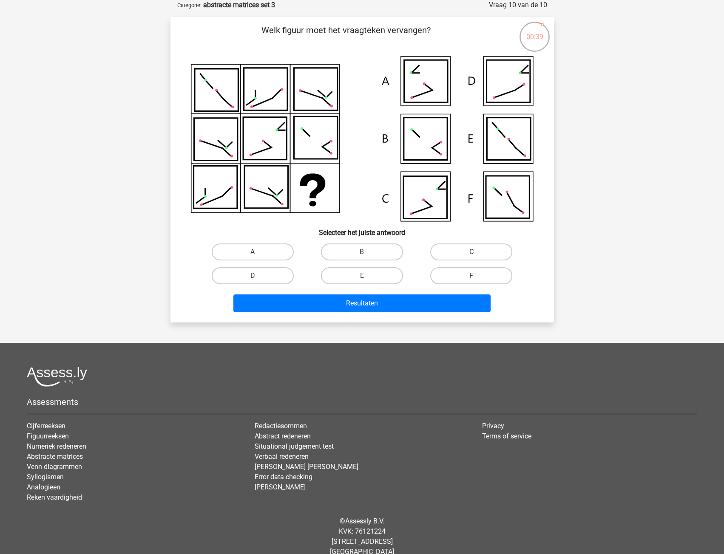
click at [461, 250] on label "C" at bounding box center [471, 251] width 82 height 17
click at [471, 252] on input "C" at bounding box center [474, 255] width 6 height 6
radio input "true"
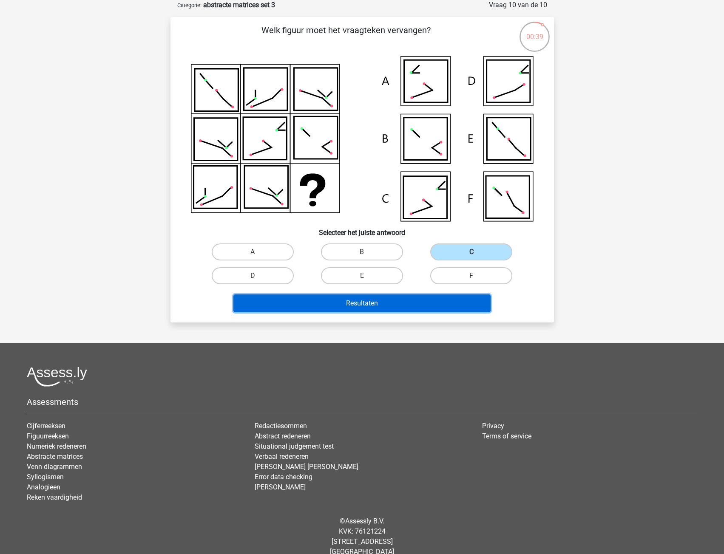
click at [450, 300] on button "Resultaten" at bounding box center [361, 303] width 257 height 18
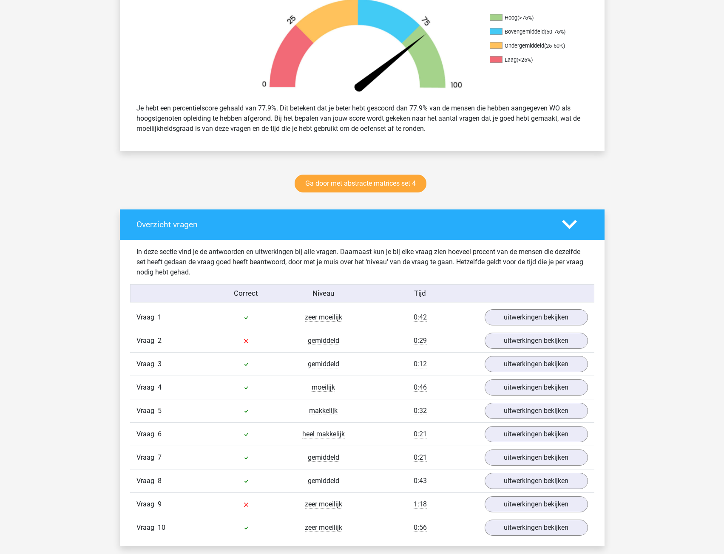
scroll to position [297, 0]
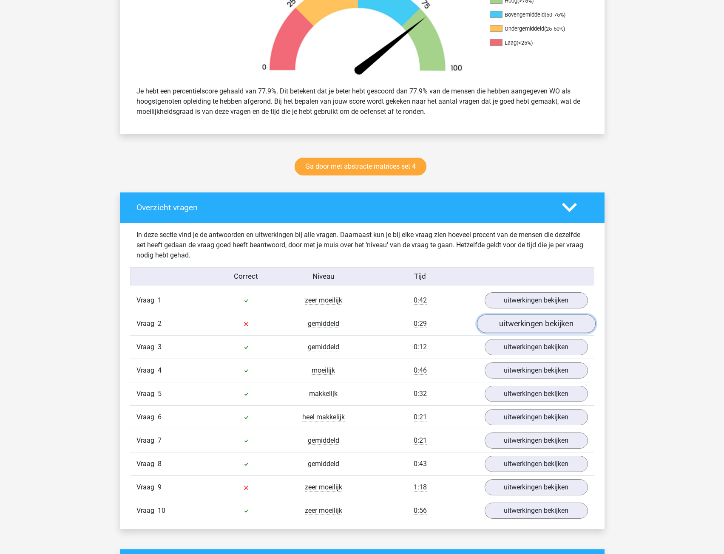
click at [498, 324] on link "uitwerkingen bekijken" at bounding box center [535, 324] width 119 height 19
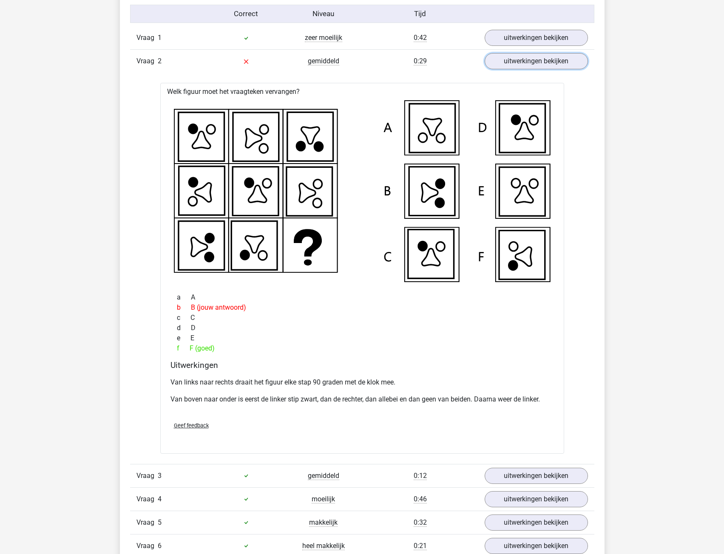
scroll to position [510, 0]
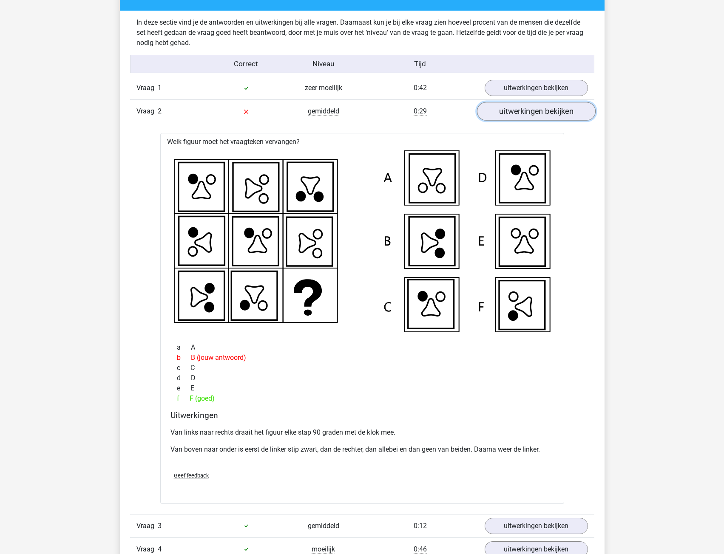
click at [499, 113] on link "uitwerkingen bekijken" at bounding box center [535, 111] width 119 height 19
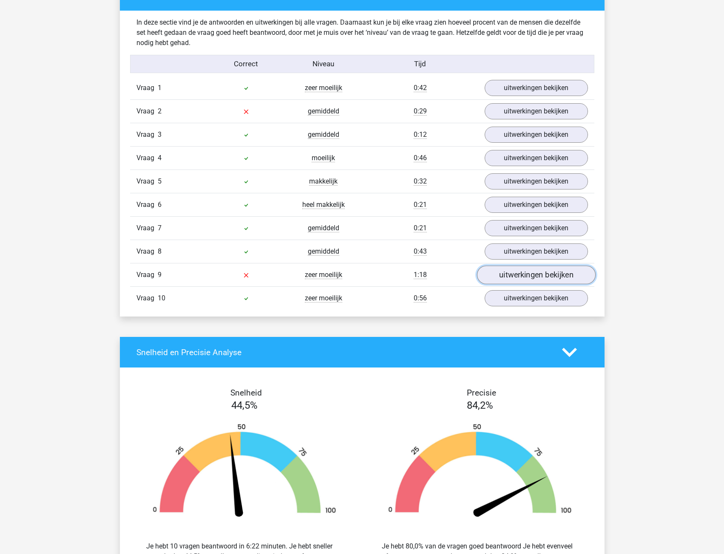
click at [487, 275] on link "uitwerkingen bekijken" at bounding box center [535, 275] width 119 height 19
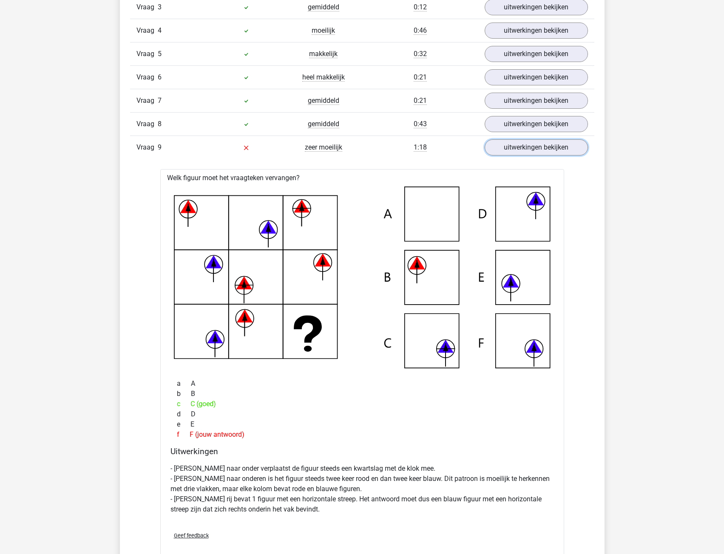
scroll to position [680, 0]
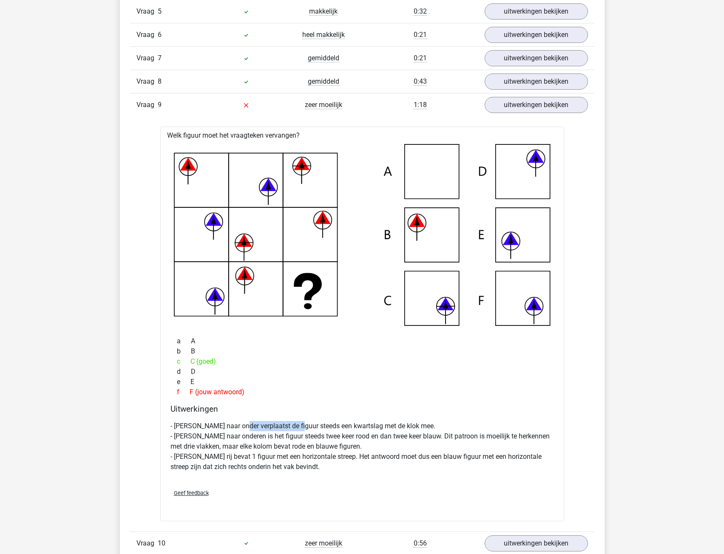
drag, startPoint x: 243, startPoint y: 426, endPoint x: 301, endPoint y: 428, distance: 58.7
click at [299, 426] on p "- Van boven naar onder verplaatst de figuur steeds een kwartslag met de klok me…" at bounding box center [361, 446] width 383 height 51
click at [305, 434] on p "- Van boven naar onder verplaatst de figuur steeds een kwartslag met de klok me…" at bounding box center [361, 446] width 383 height 51
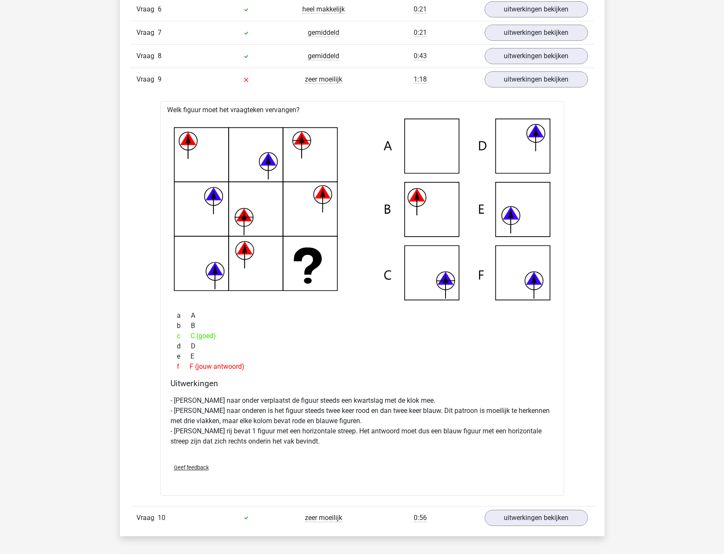
scroll to position [722, 0]
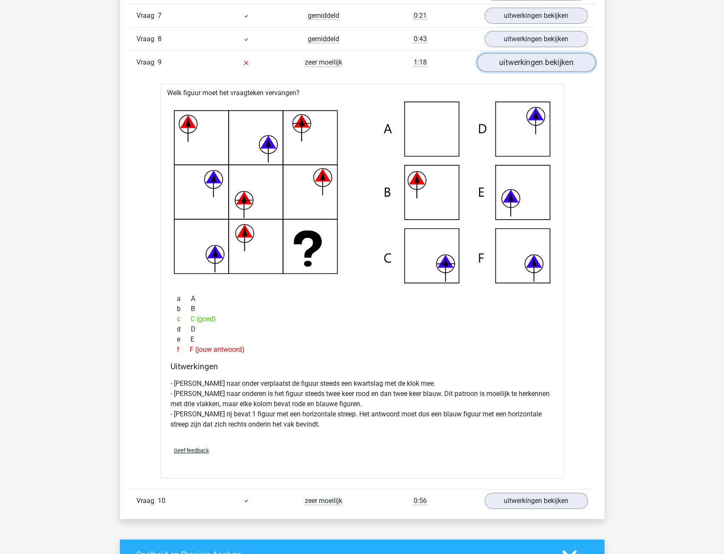
click at [544, 65] on link "uitwerkingen bekijken" at bounding box center [535, 63] width 119 height 19
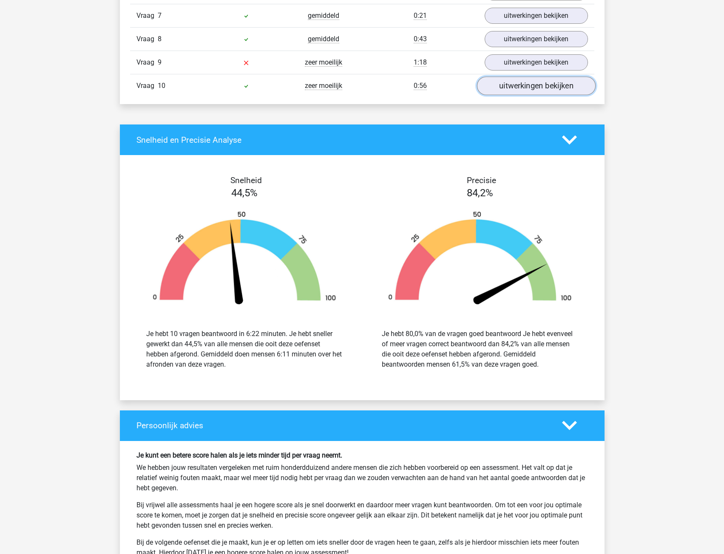
click at [525, 85] on link "uitwerkingen bekijken" at bounding box center [535, 86] width 119 height 19
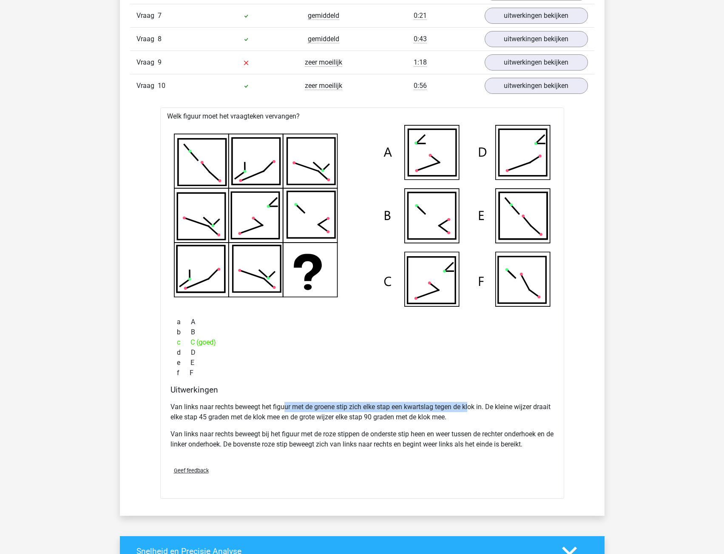
drag, startPoint x: 283, startPoint y: 403, endPoint x: 470, endPoint y: 408, distance: 186.6
click at [470, 408] on p "Van links naar rechts beweegt het figuur met de groene stip zich elke stap een …" at bounding box center [361, 412] width 383 height 20
click at [468, 413] on p "Van links naar rechts beweegt het figuur met de groene stip zich elke stap een …" at bounding box center [361, 412] width 383 height 20
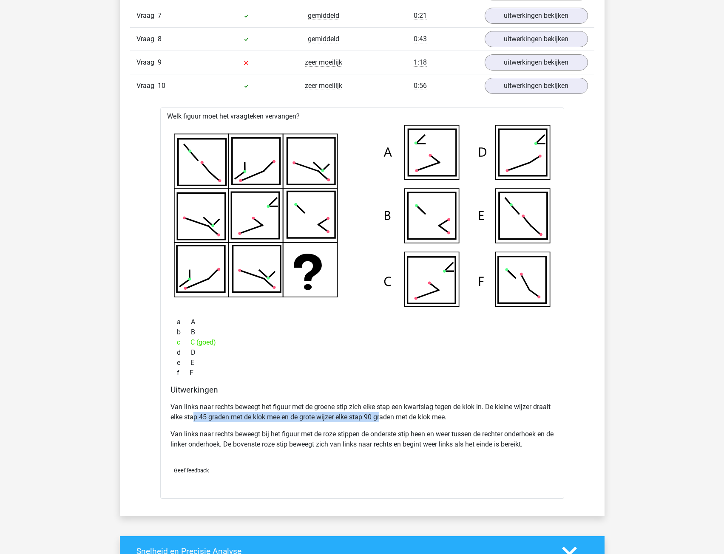
drag, startPoint x: 213, startPoint y: 417, endPoint x: 402, endPoint y: 416, distance: 188.7
click at [402, 416] on p "Van links naar rechts beweegt het figuur met de groene stip zich elke stap een …" at bounding box center [361, 412] width 383 height 20
click at [401, 418] on p "Van links naar rechts beweegt het figuur met de groene stip zich elke stap een …" at bounding box center [361, 412] width 383 height 20
drag, startPoint x: 260, startPoint y: 420, endPoint x: 430, endPoint y: 416, distance: 169.6
click at [430, 416] on p "Van links naar rechts beweegt het figuur met de groene stip zich elke stap een …" at bounding box center [361, 412] width 383 height 20
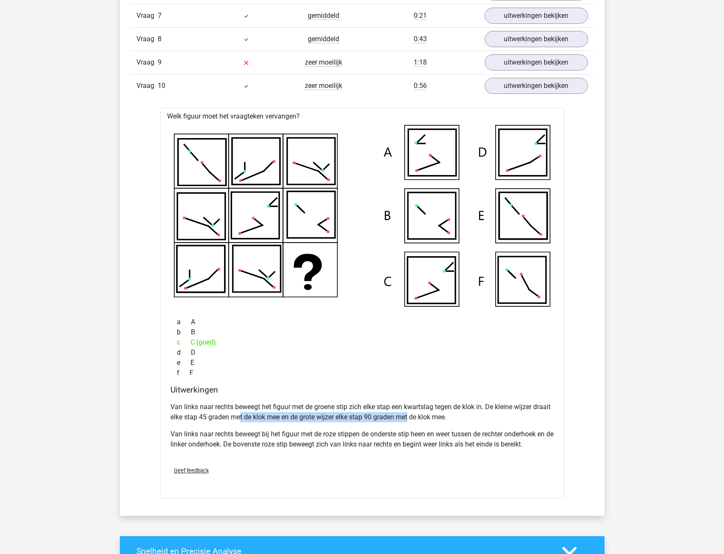
click at [423, 421] on p "Van links naar rechts beweegt het figuur met de groene stip zich elke stap een …" at bounding box center [361, 412] width 383 height 20
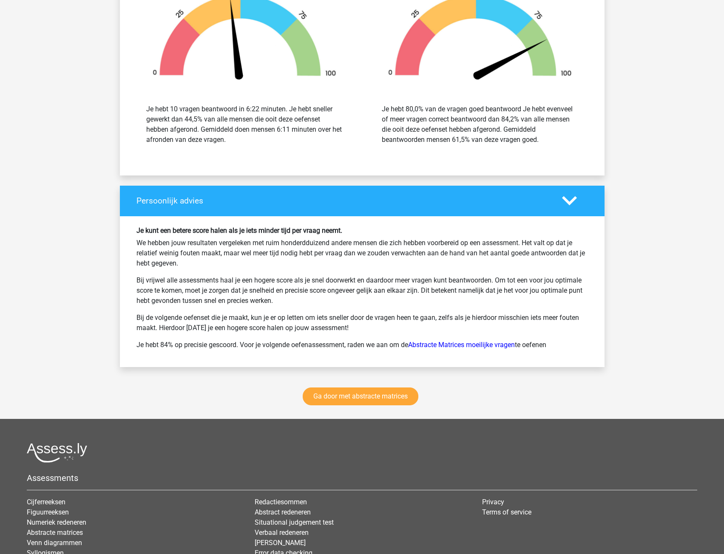
scroll to position [1360, 0]
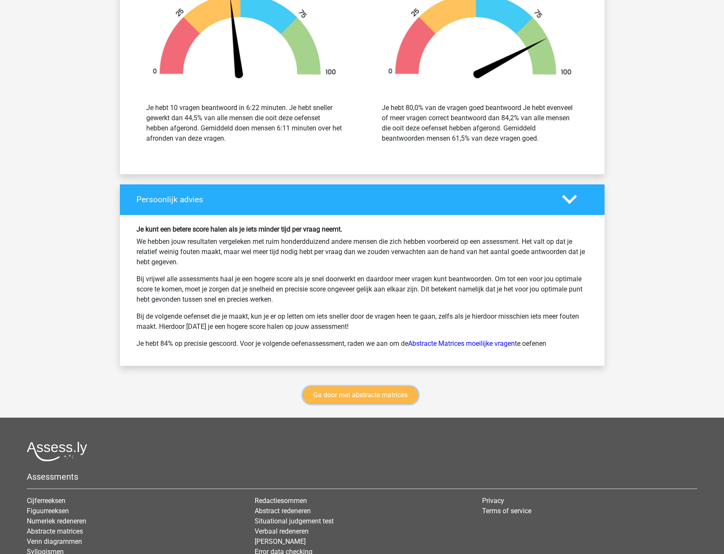
click at [340, 391] on link "Ga door met abstracte matrices" at bounding box center [361, 395] width 116 height 18
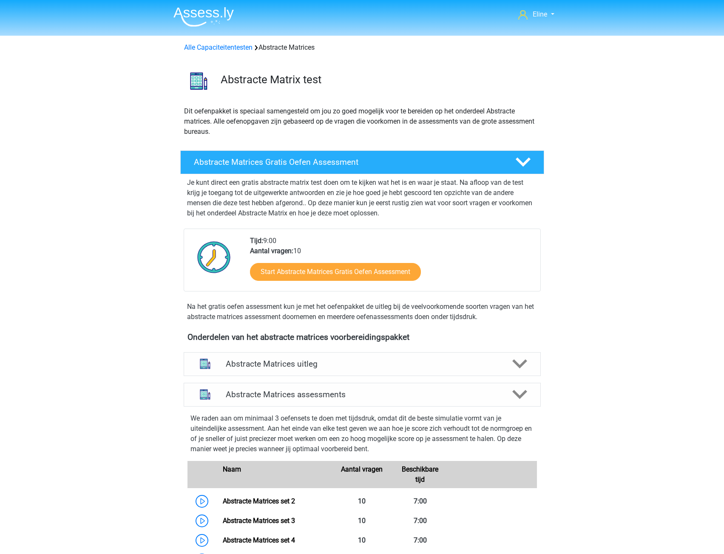
scroll to position [379, 0]
